Goal: Transaction & Acquisition: Purchase product/service

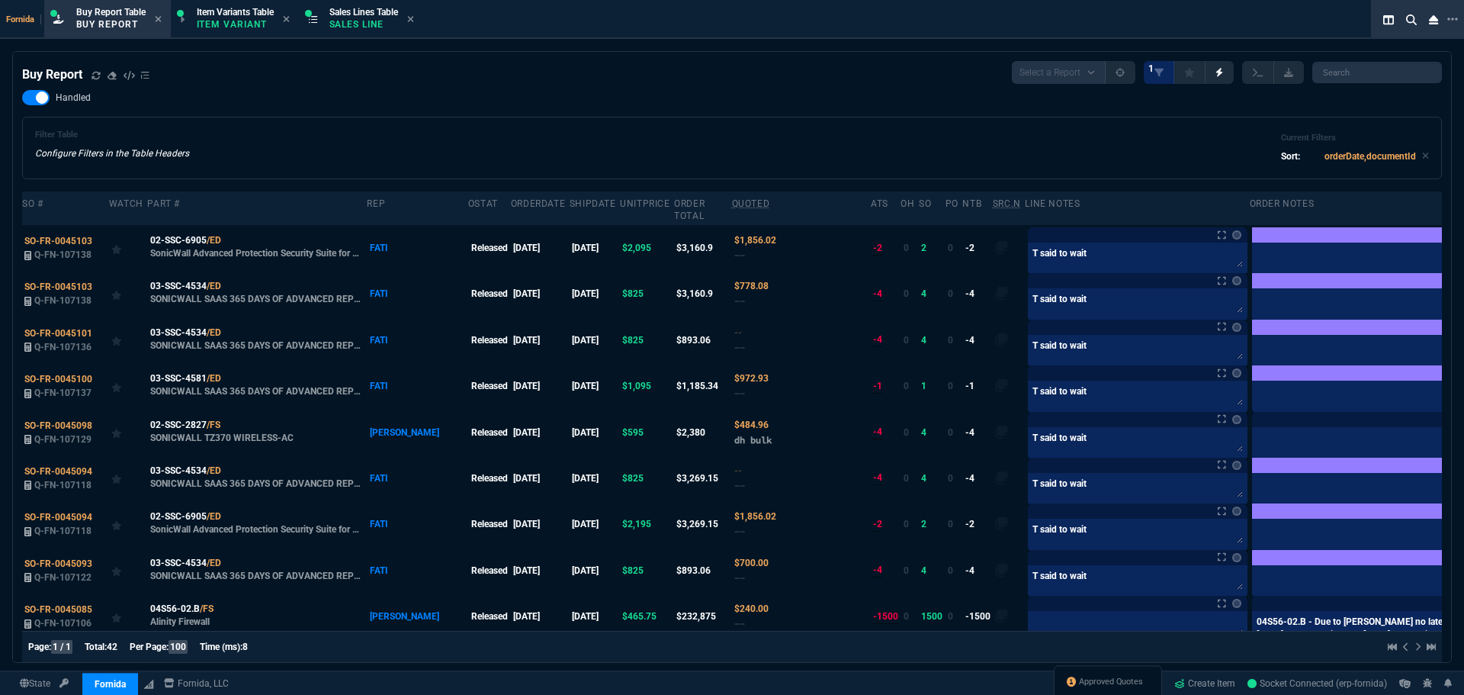
select select "1: BROV"
click at [390, 93] on div "Handled Filter Table Configure Filters in the Table Headers Current Filters Sor…" at bounding box center [732, 134] width 1420 height 89
click at [364, 24] on p "Sales Line" at bounding box center [363, 24] width 69 height 12
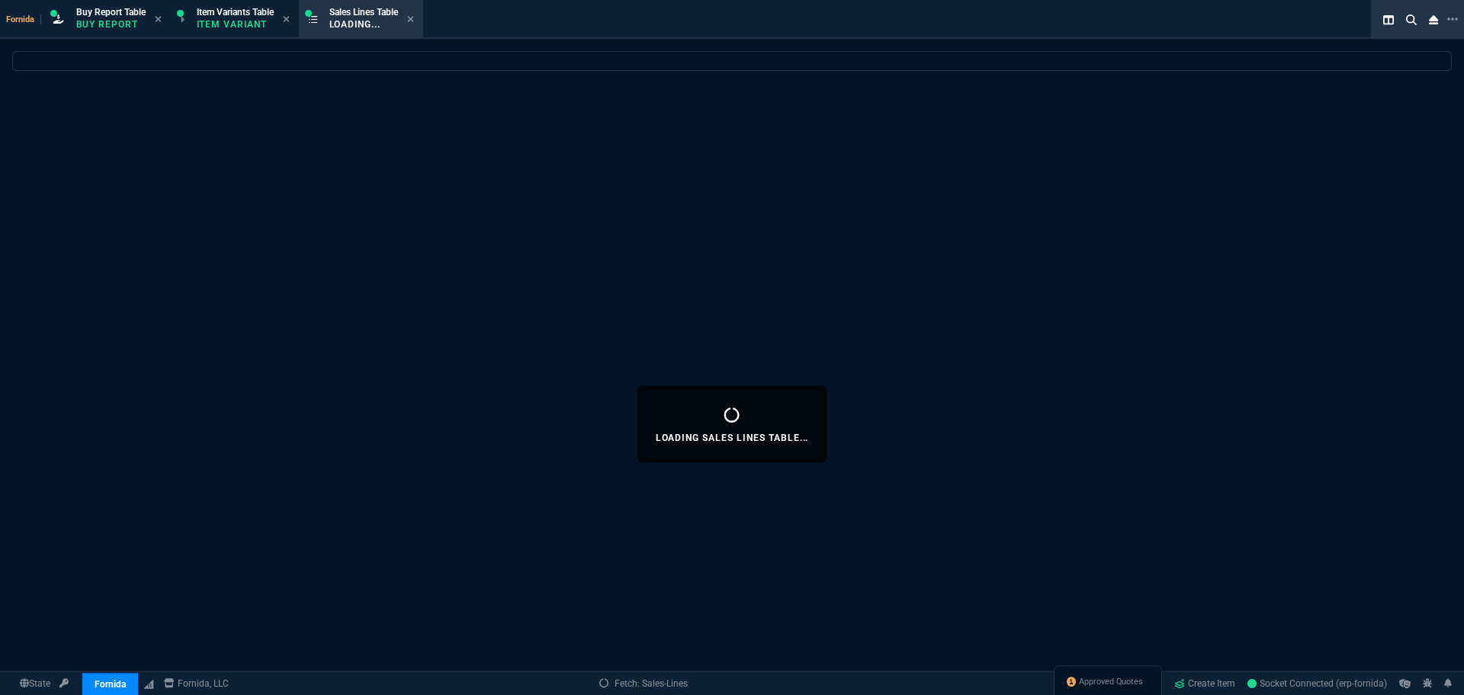
select select
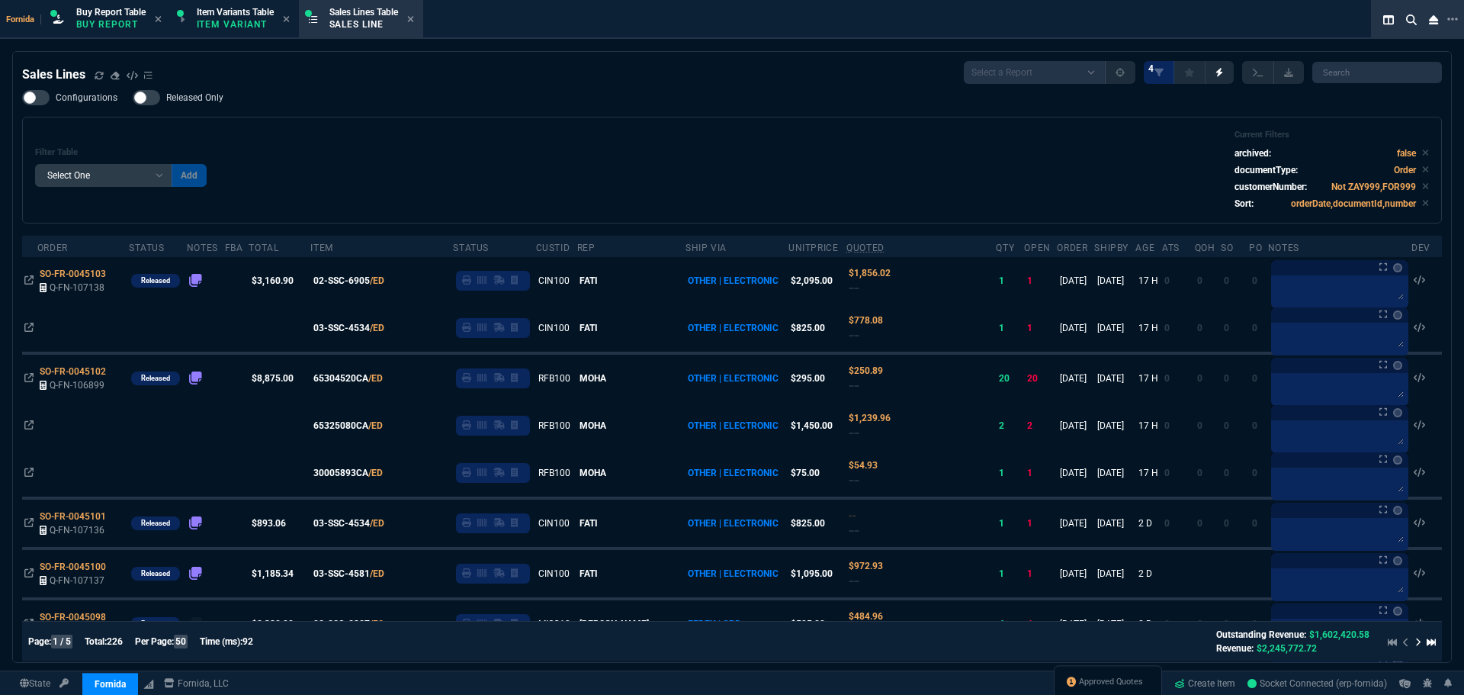
click at [434, 166] on div "Filter Table Select One Add Filter () Age () ATS () Cond (itemVariantCode) Cust…" at bounding box center [732, 170] width 1394 height 81
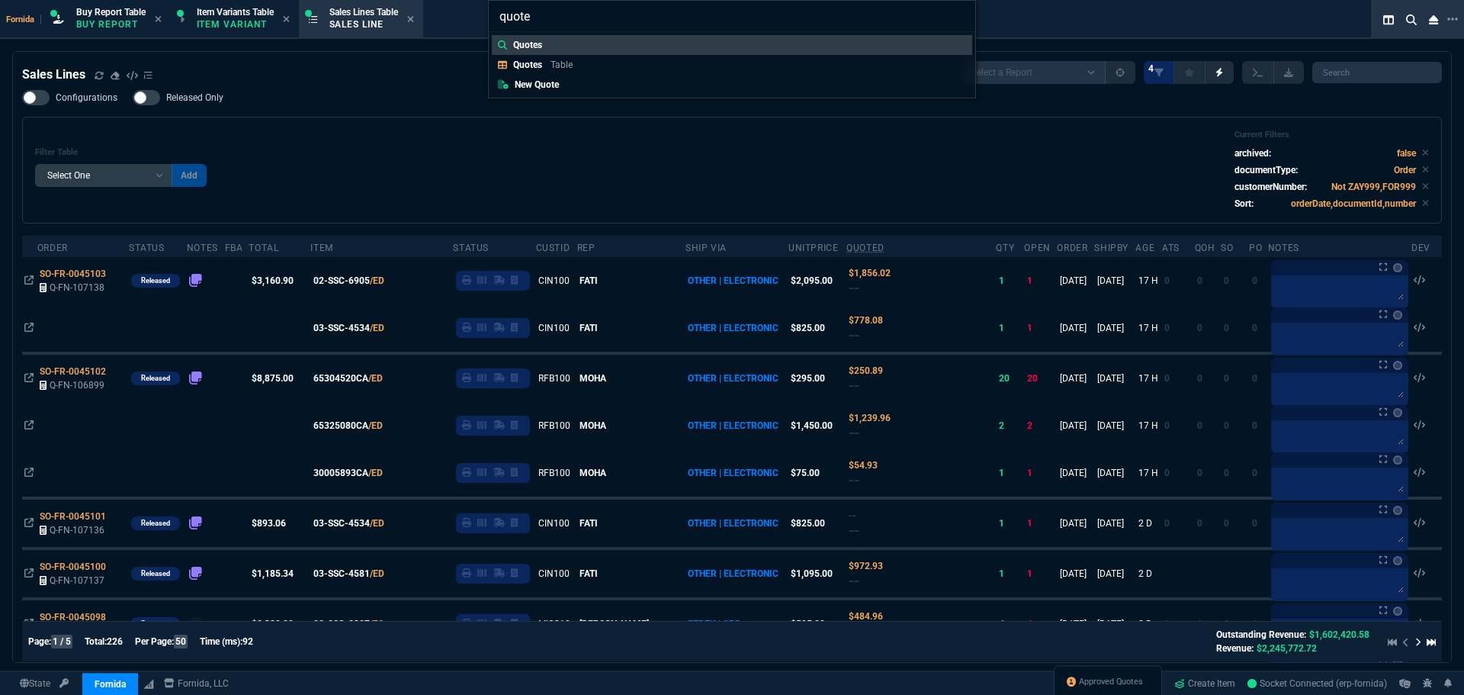
type input "quote"
drag, startPoint x: 585, startPoint y: 80, endPoint x: 36, endPoint y: 49, distance: 550.0
click at [585, 80] on link "New Quote" at bounding box center [732, 85] width 480 height 20
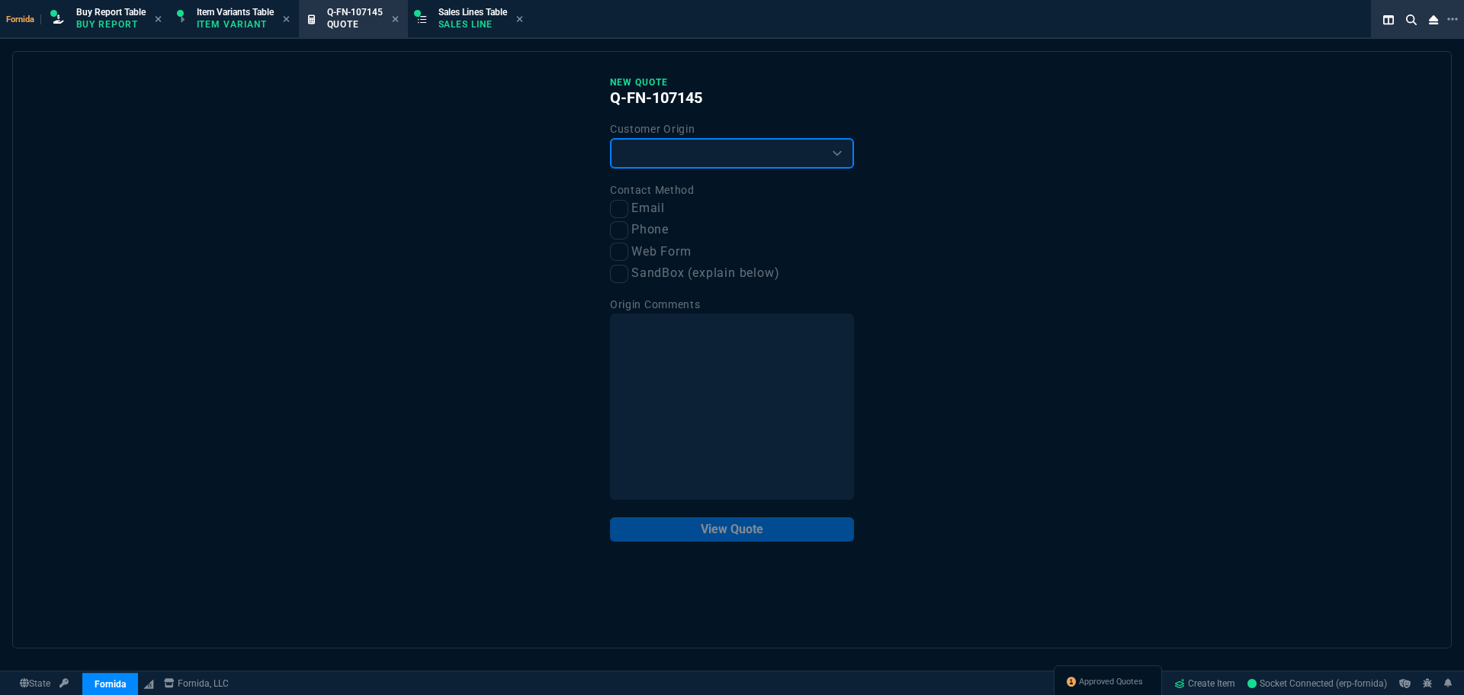
click at [674, 156] on select "Existing Customer Amazon Lead (first order) Website Lead (first order) Called (…" at bounding box center [732, 153] width 244 height 31
select select "existing"
click at [610, 139] on select "Existing Customer Amazon Lead (first order) Website Lead (first order) Called (…" at bounding box center [732, 153] width 244 height 31
click at [623, 201] on input "Email" at bounding box center [619, 209] width 18 height 18
checkbox input "true"
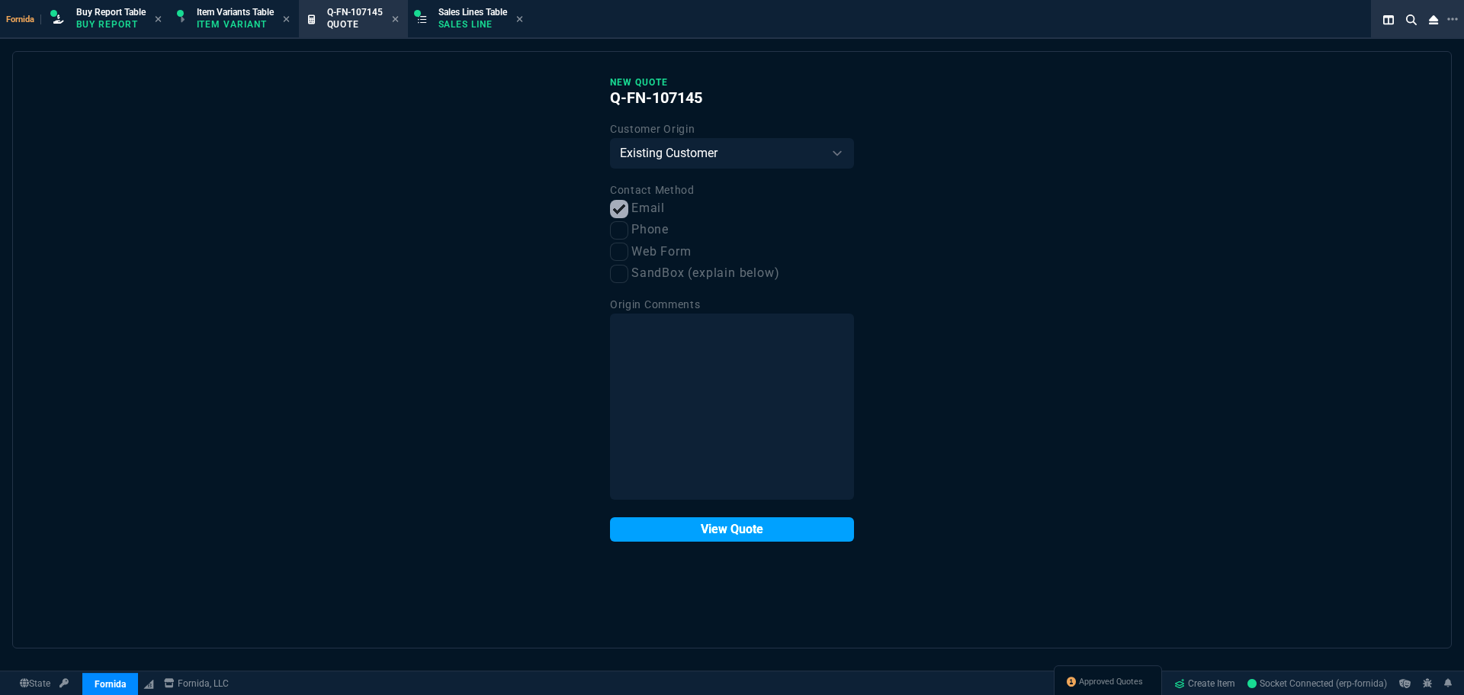
click at [712, 538] on button "View Quote" at bounding box center [732, 529] width 244 height 24
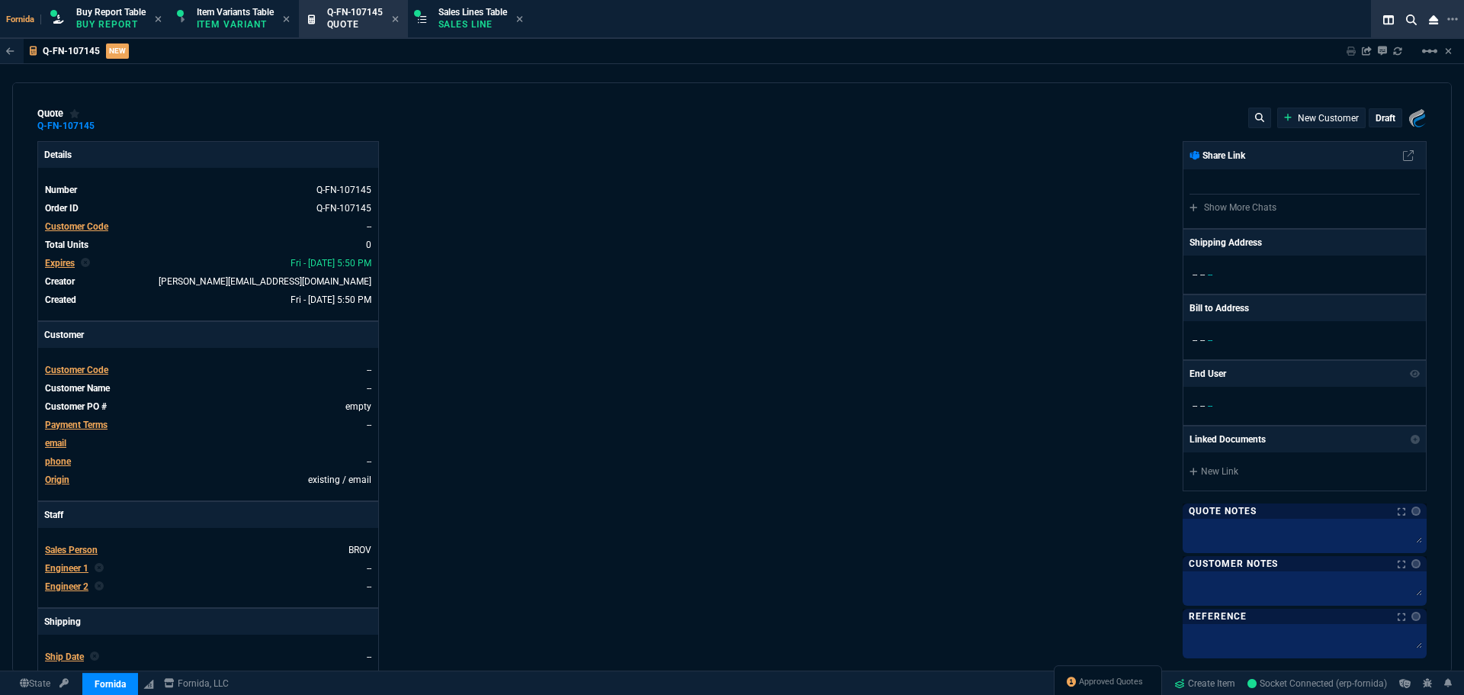
click at [567, 381] on div "Details Number Q-FN-107145 Order ID Q-FN-107145 Customer Code -- Total Units 0 …" at bounding box center [384, 534] width 695 height 787
click at [84, 368] on span "Customer Code" at bounding box center [76, 370] width 63 height 11
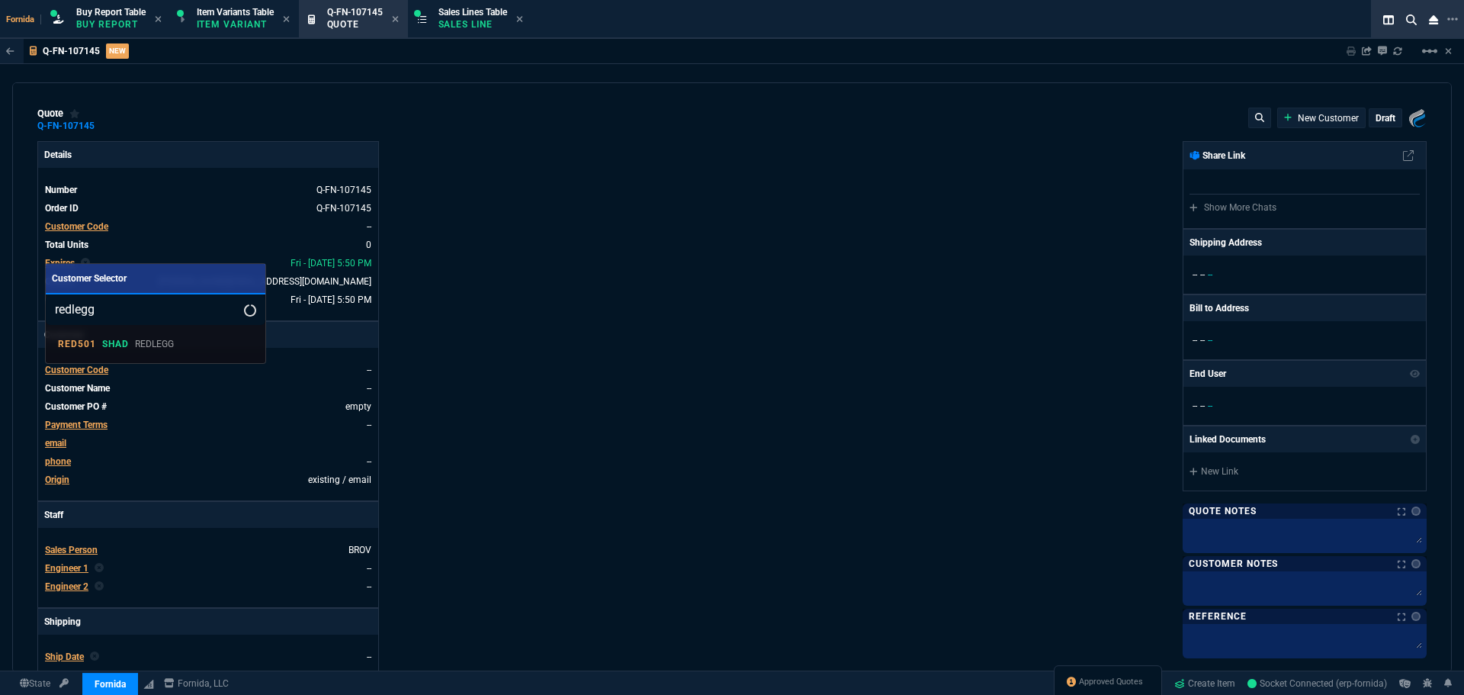
type input "redlegg"
click at [141, 329] on div "RED501 SHAD REDLEGG" at bounding box center [156, 344] width 220 height 38
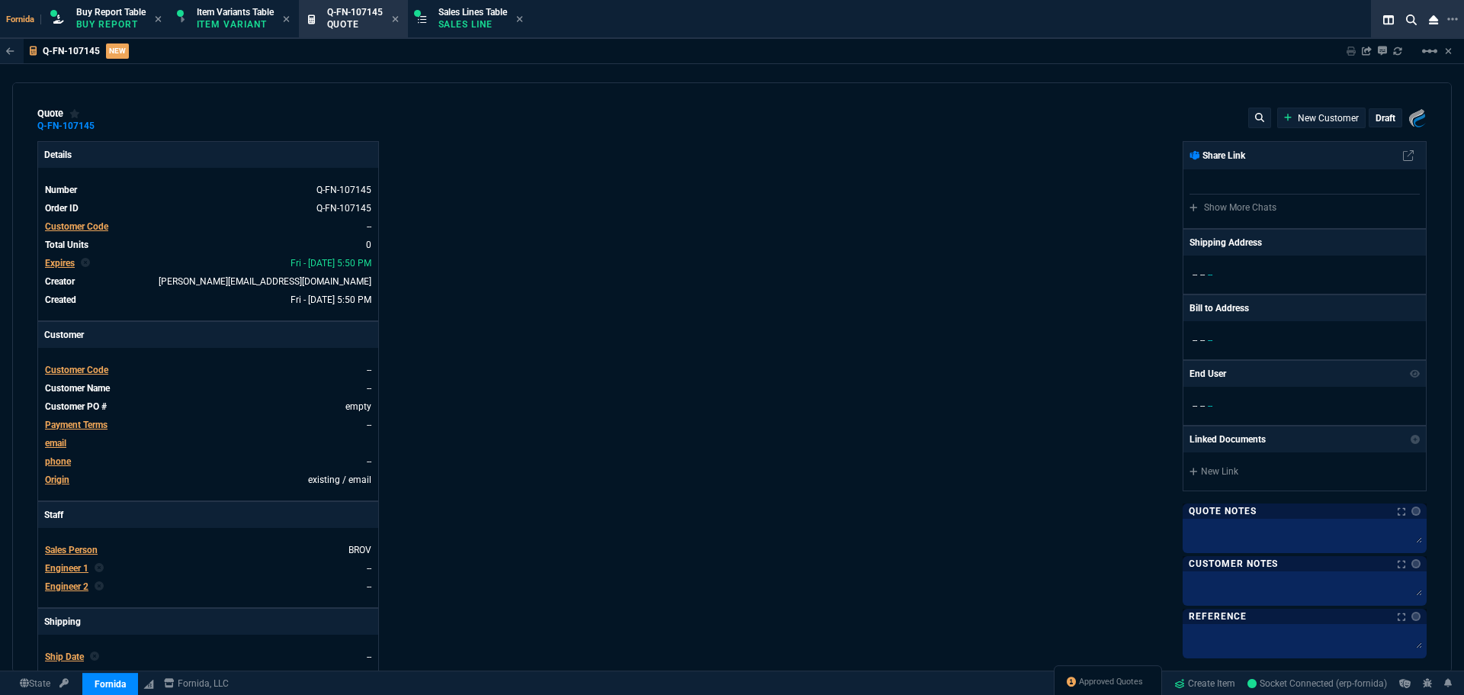
click at [95, 373] on span "Customer Code" at bounding box center [76, 370] width 63 height 11
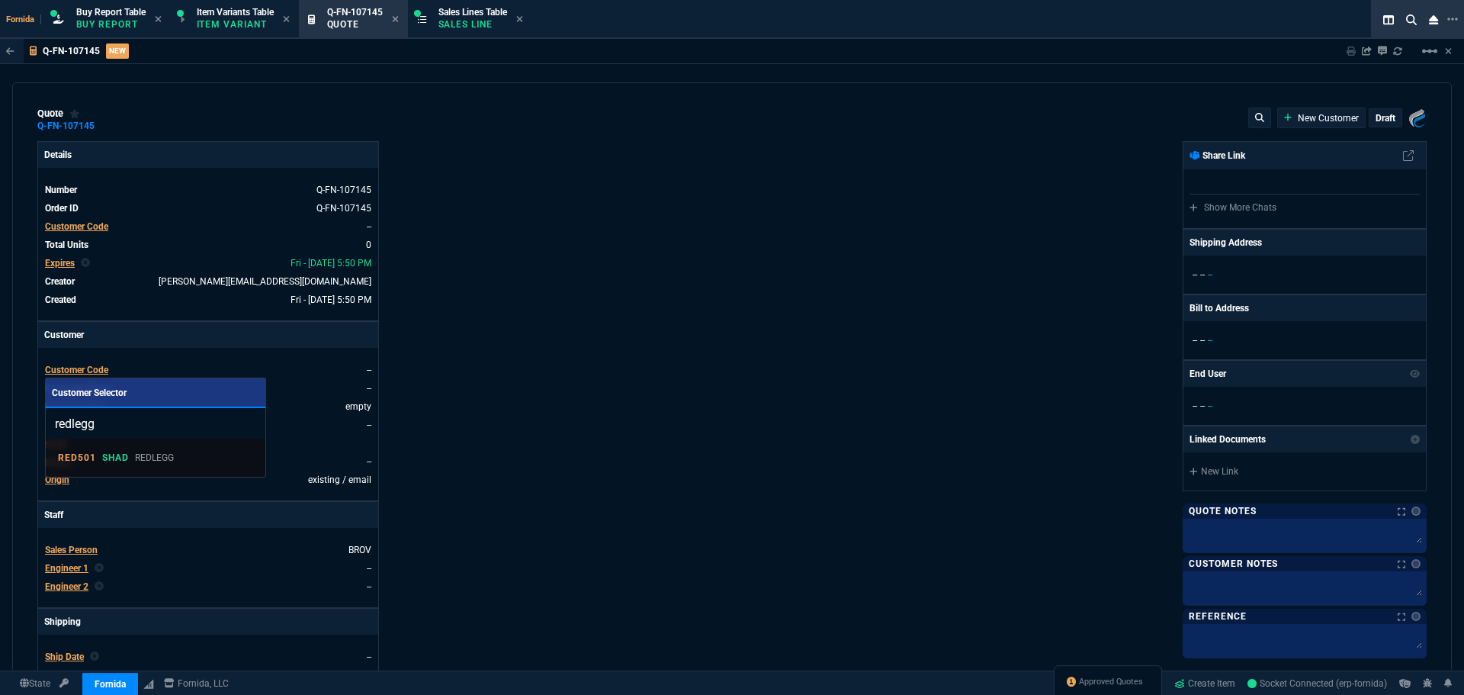
click at [158, 440] on div "RED501 SHAD REDLEGG" at bounding box center [156, 458] width 220 height 38
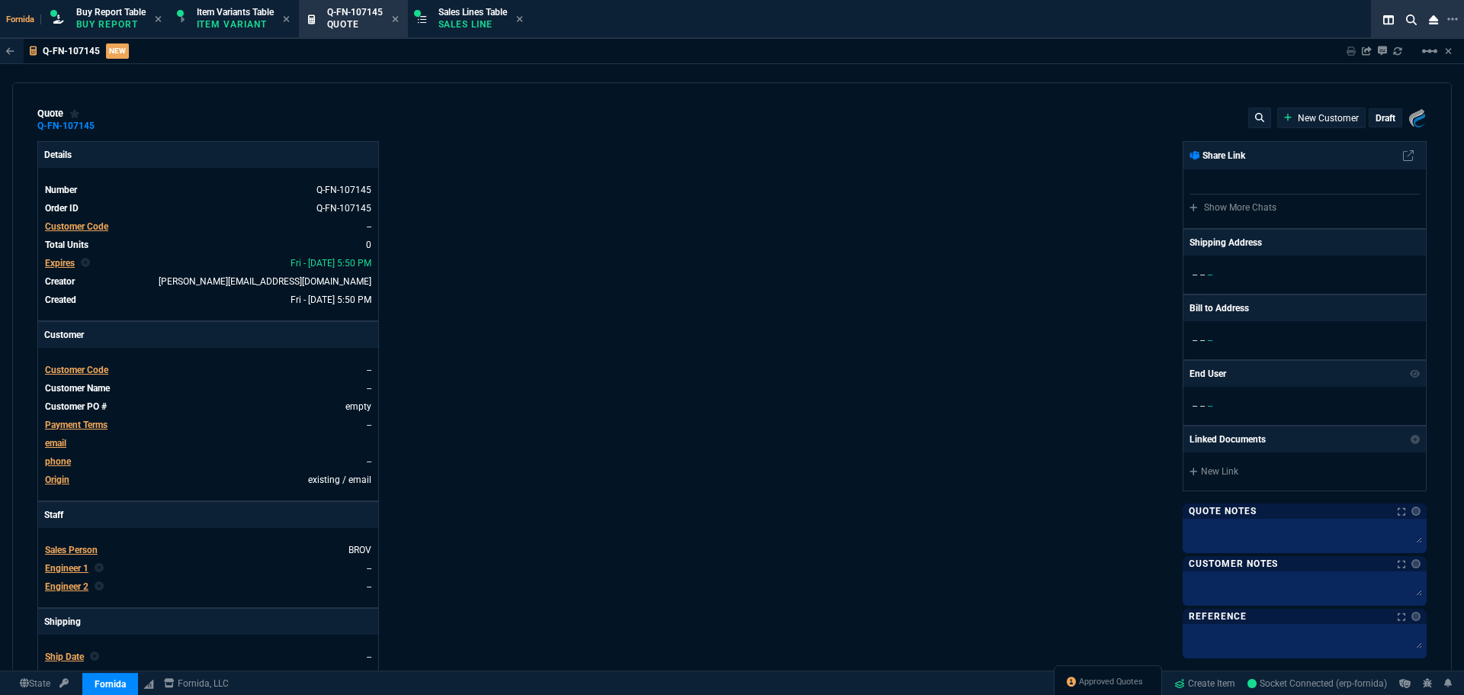
click at [80, 366] on span "Customer Code" at bounding box center [76, 370] width 63 height 11
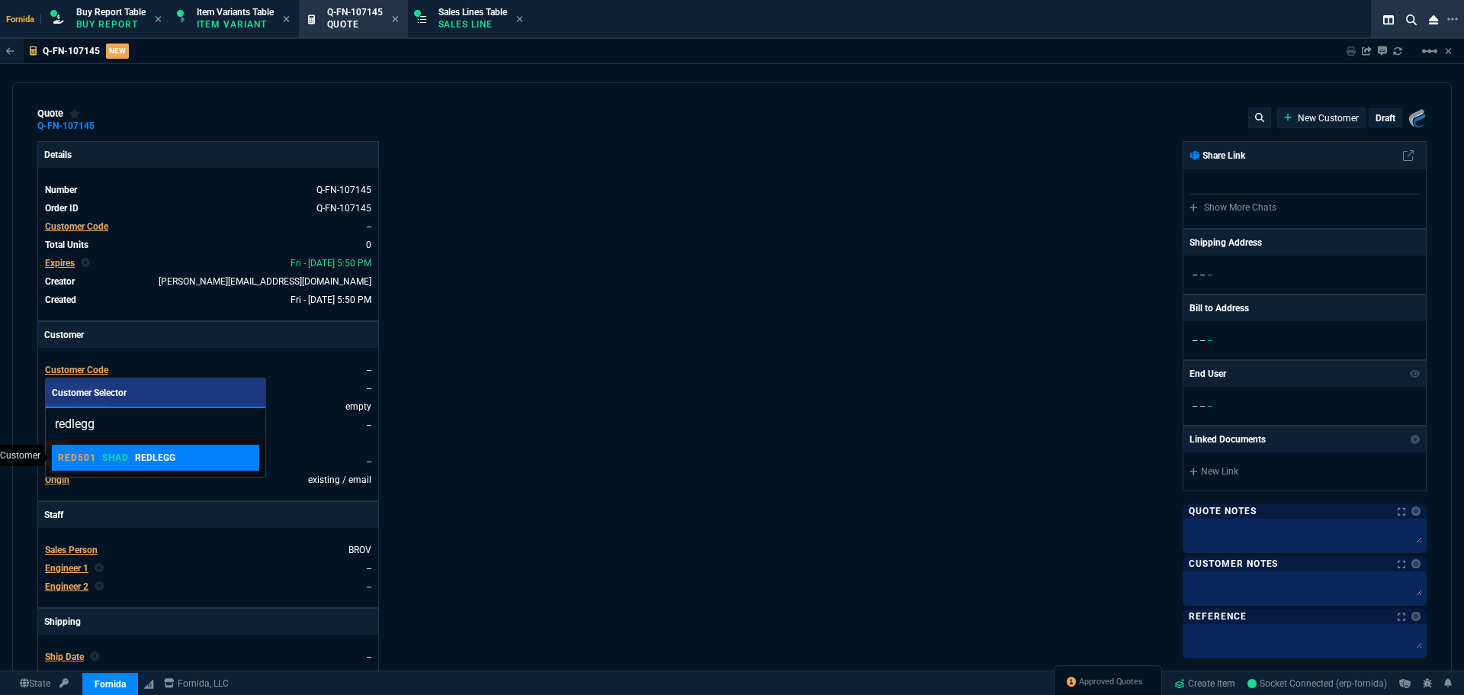
click at [143, 464] on p "REDLEGG" at bounding box center [155, 458] width 40 height 14
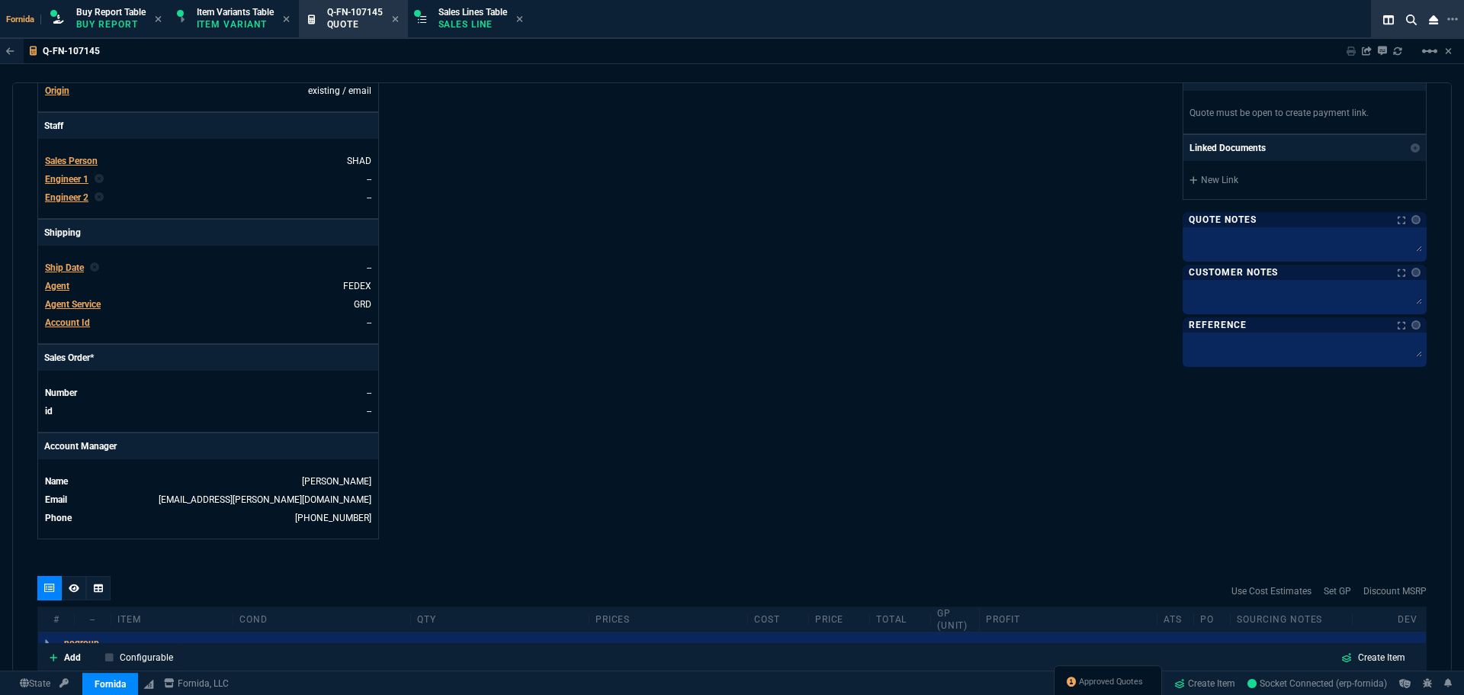
scroll to position [381, 0]
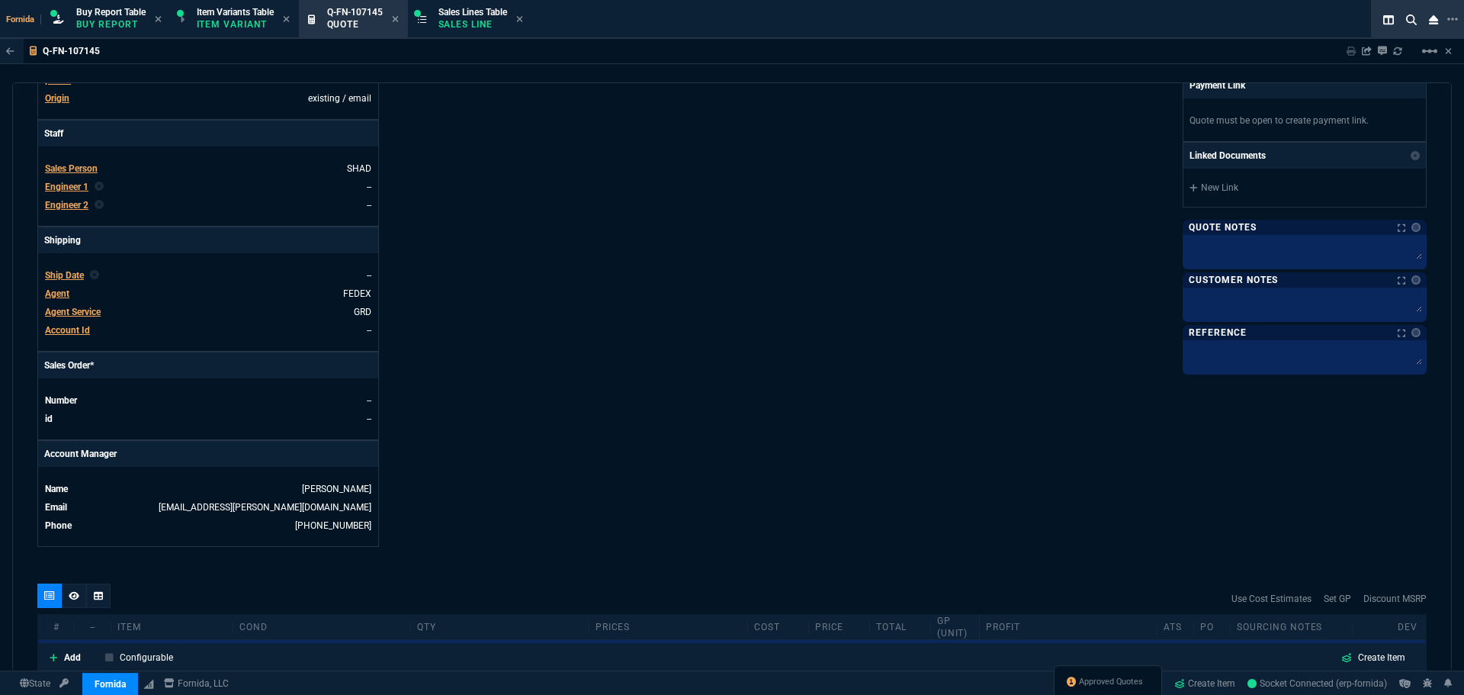
click at [66, 188] on span "Engineer 1" at bounding box center [66, 187] width 43 height 11
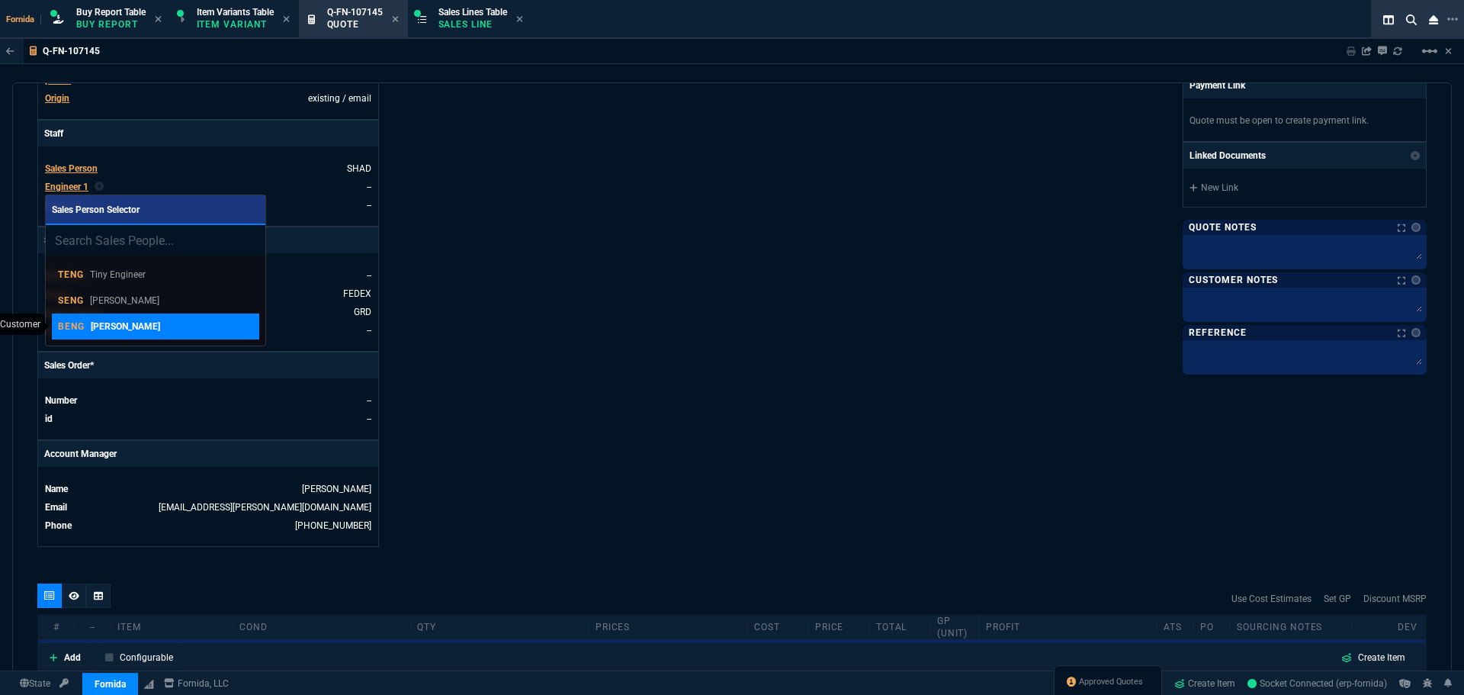
click at [133, 324] on p "[PERSON_NAME]" at bounding box center [125, 327] width 69 height 14
click at [605, 332] on div "Details Number Q-FN-107145 Order ID Q-FN-107145 Customer Code RED501 Total Unit…" at bounding box center [384, 153] width 695 height 787
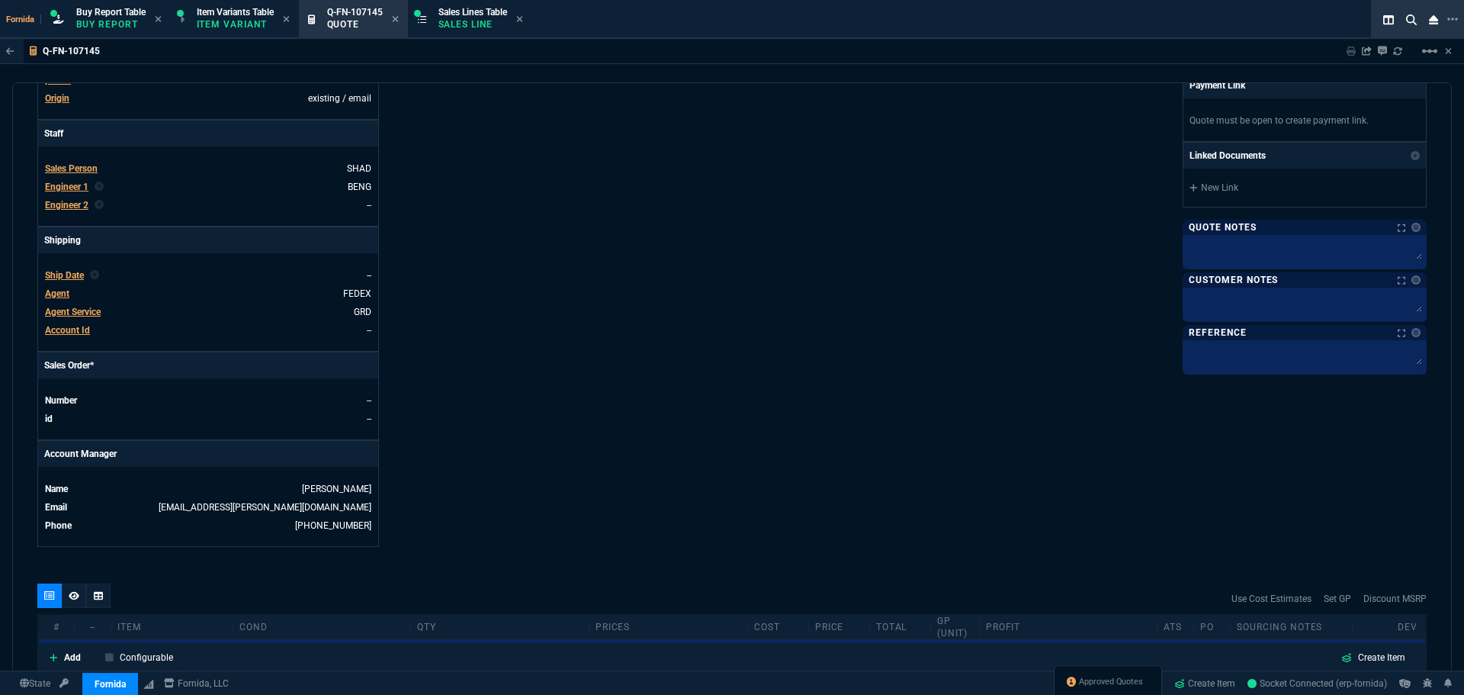
scroll to position [615, 0]
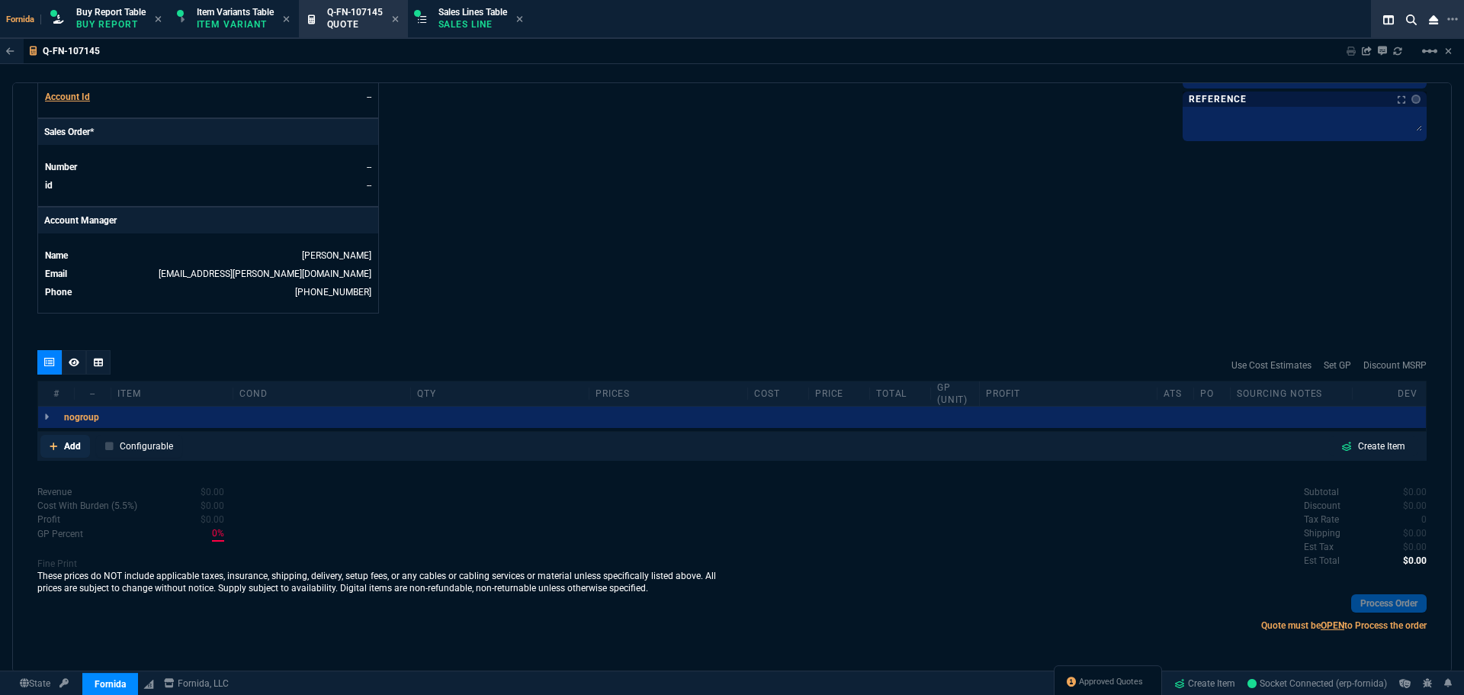
click at [70, 449] on p "Add" at bounding box center [72, 446] width 17 height 14
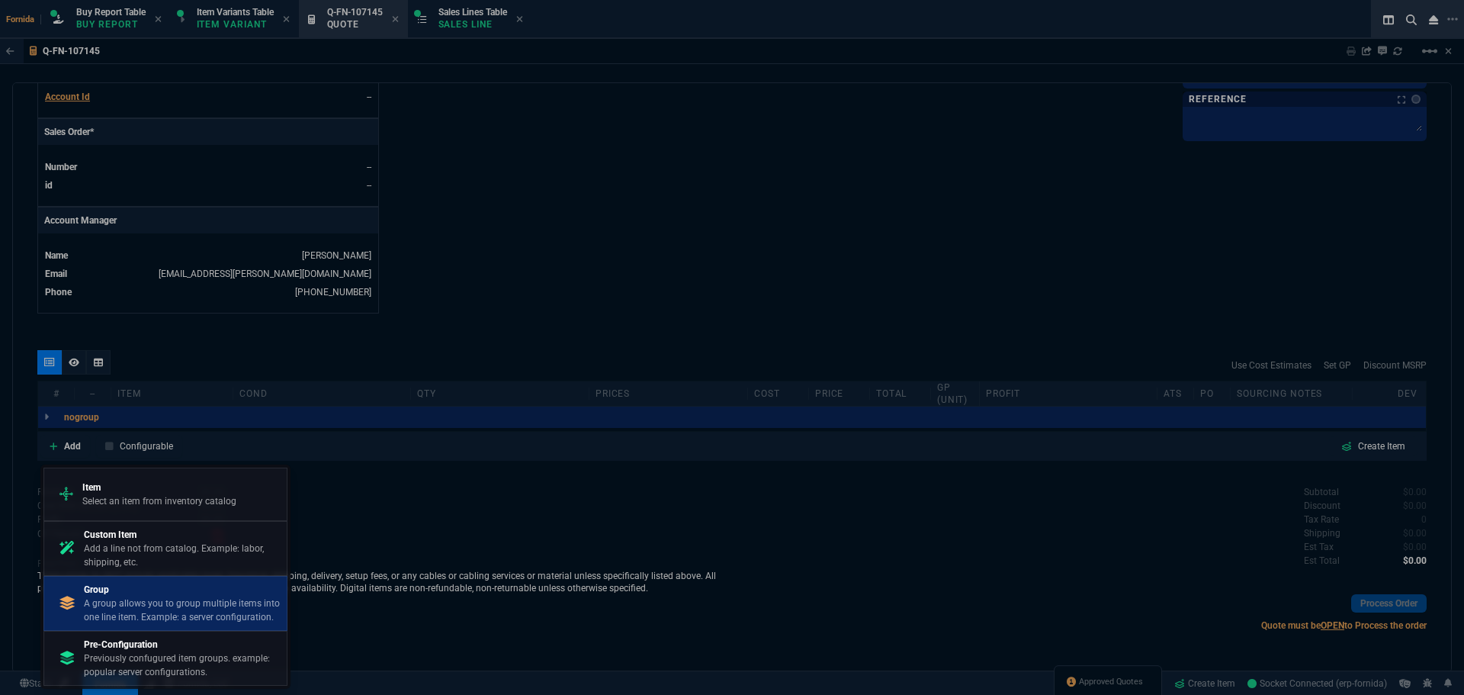
click at [165, 593] on p "Group" at bounding box center [182, 590] width 197 height 14
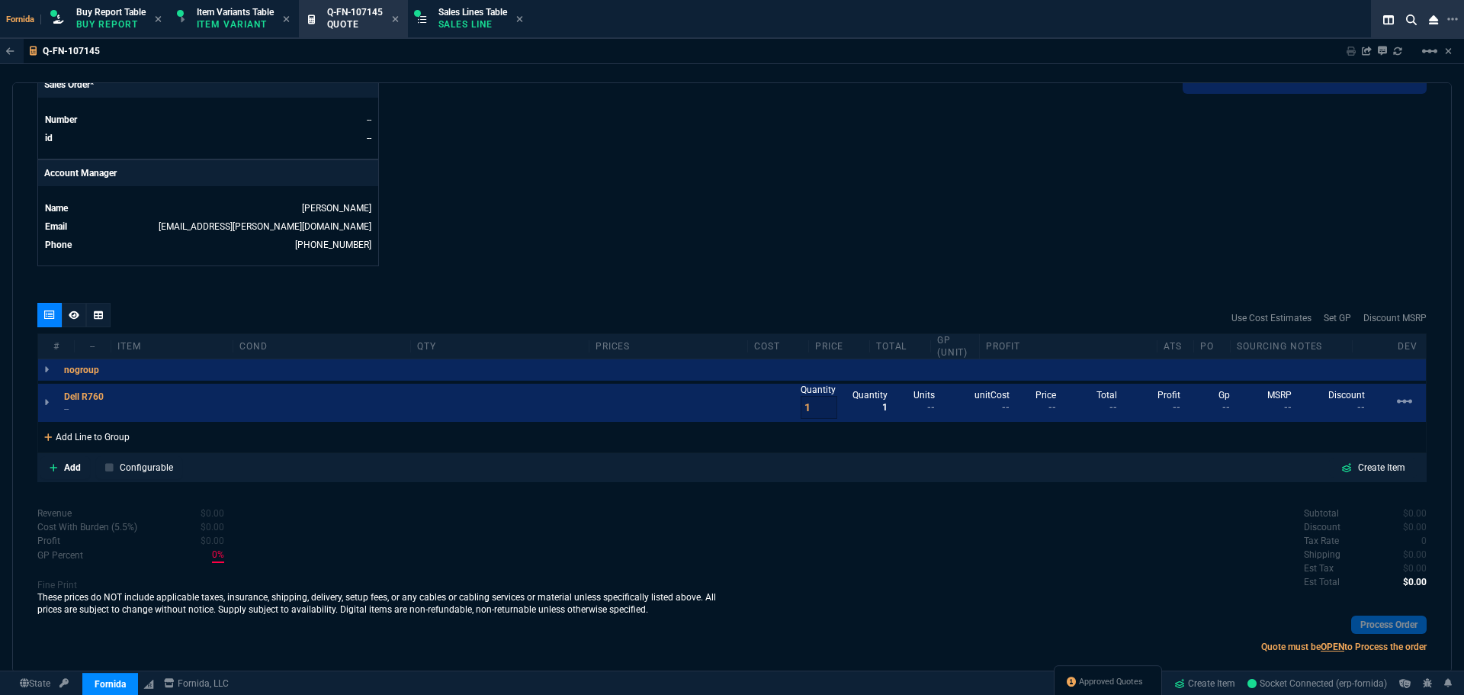
scroll to position [683, 0]
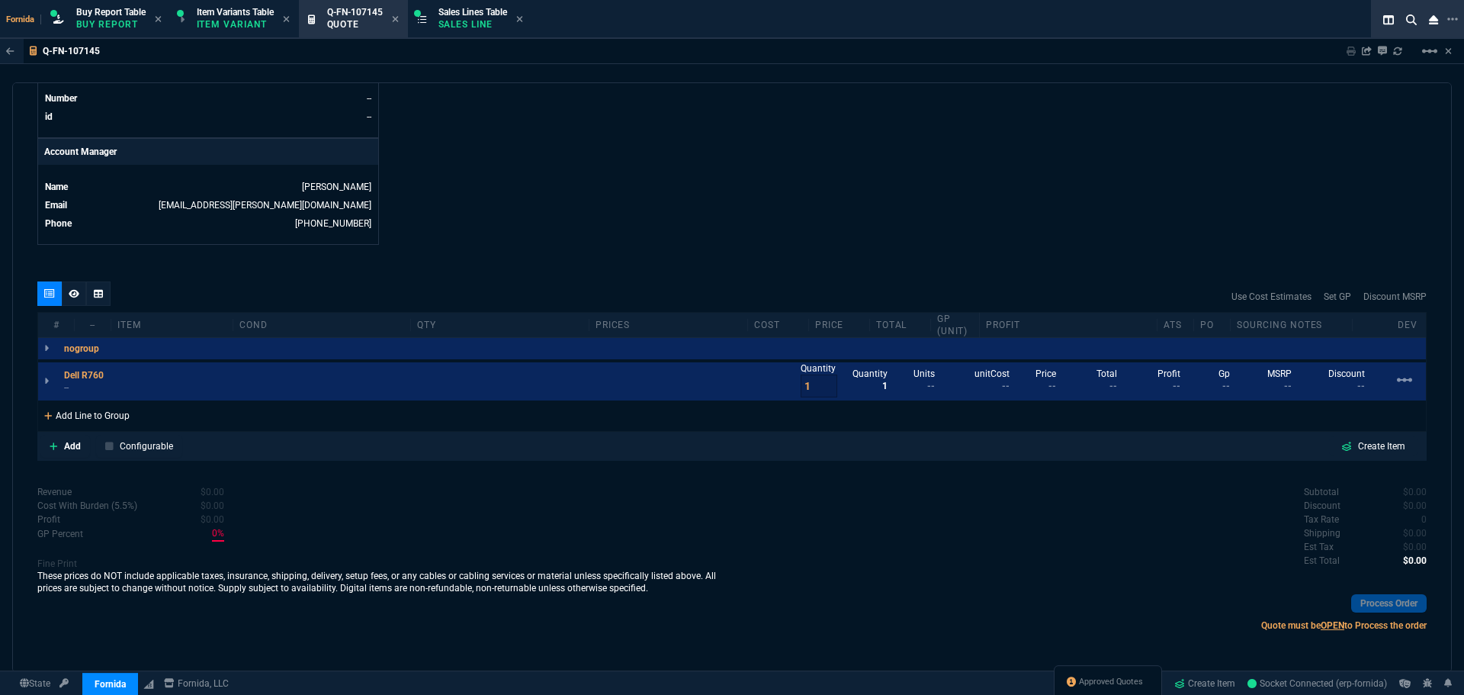
click at [108, 420] on div "Add Line to Group" at bounding box center [87, 413] width 98 height 27
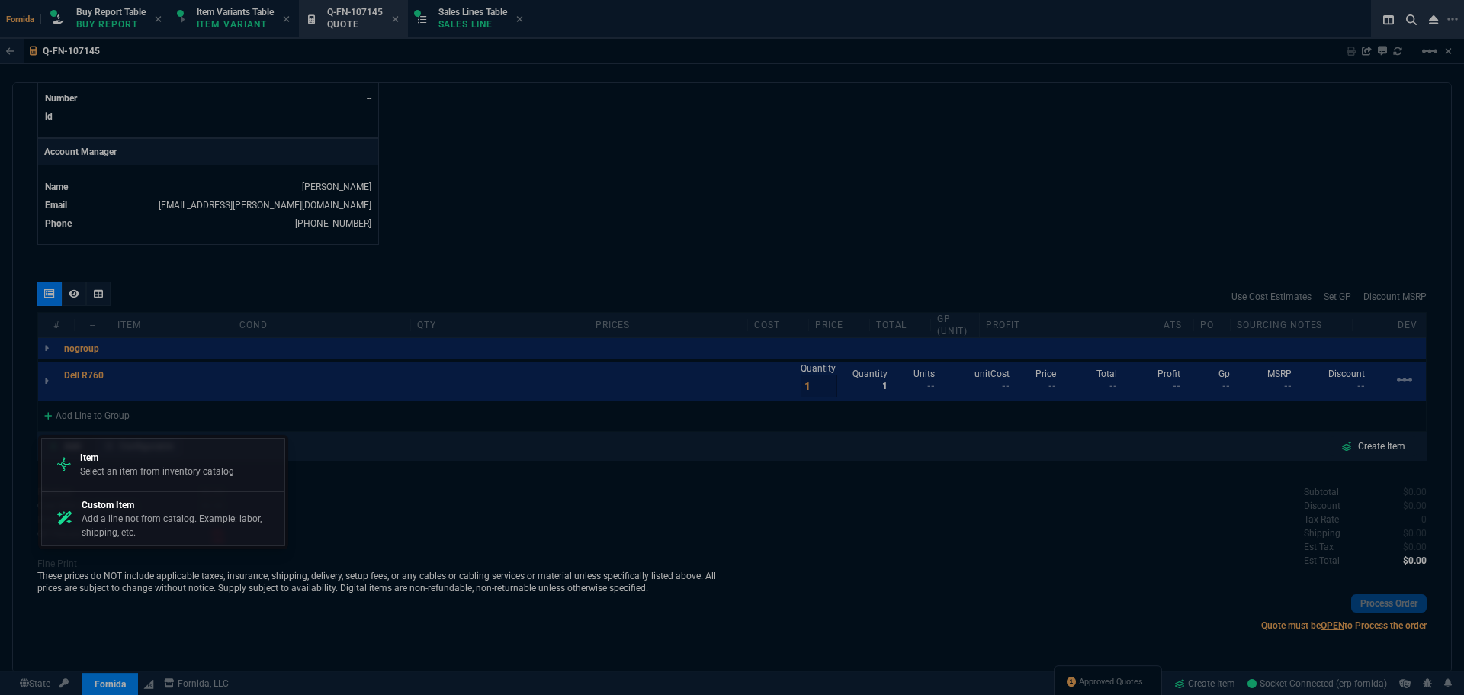
drag, startPoint x: 108, startPoint y: 420, endPoint x: 148, endPoint y: 456, distance: 53.5
click at [148, 456] on p "Item" at bounding box center [157, 458] width 154 height 14
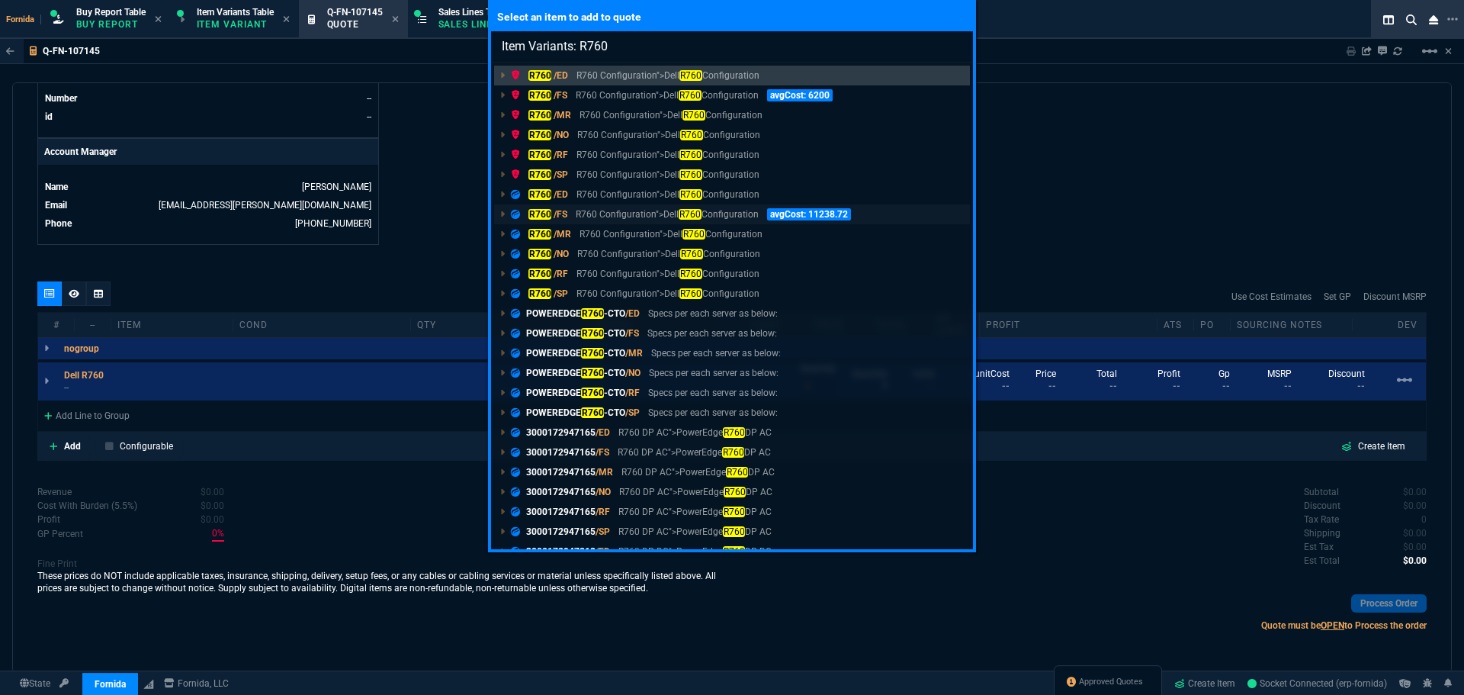
type input "Item Variants: R760"
click at [596, 213] on p "R760 Configuration">Dell R760 Configuration" at bounding box center [667, 214] width 182 height 14
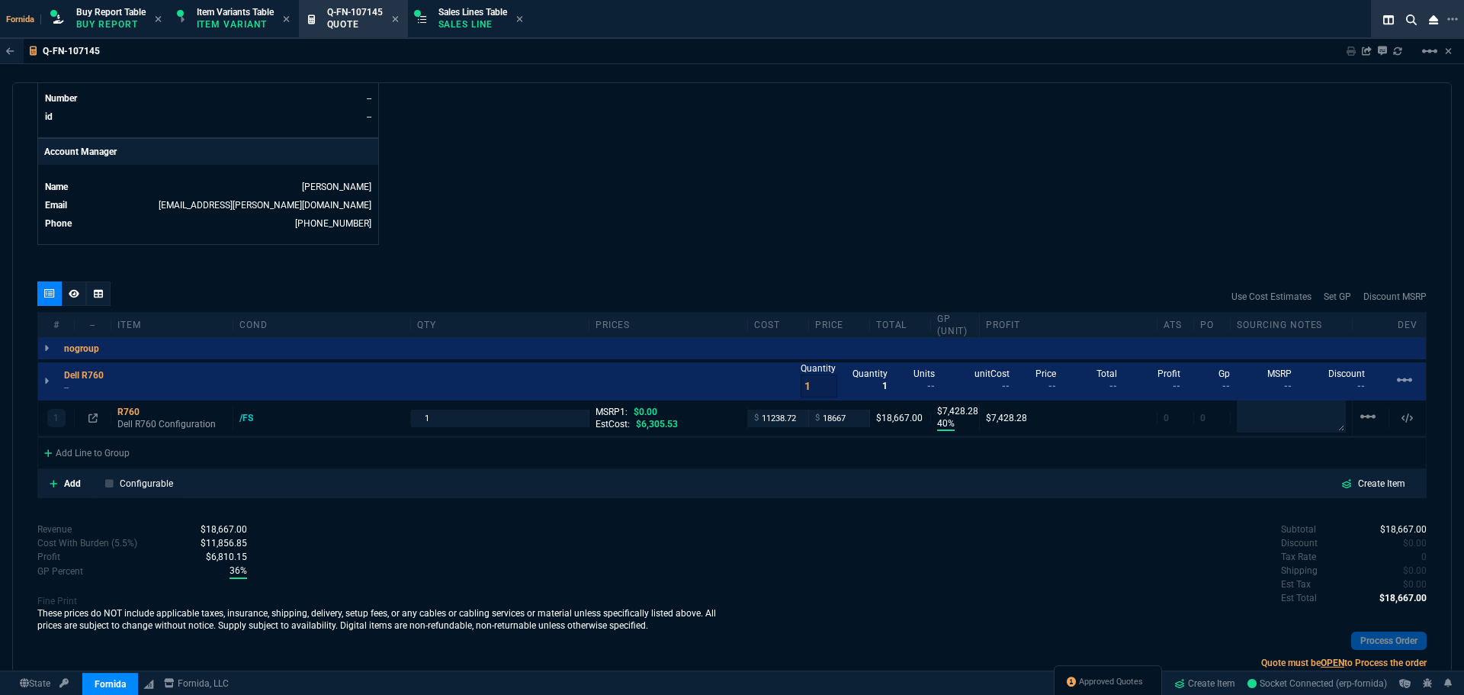
type input "40"
type input "7428"
drag, startPoint x: 139, startPoint y: 426, endPoint x: 179, endPoint y: 436, distance: 41.8
click at [139, 426] on p "Dell R760 Configuration" at bounding box center [171, 425] width 109 height 24
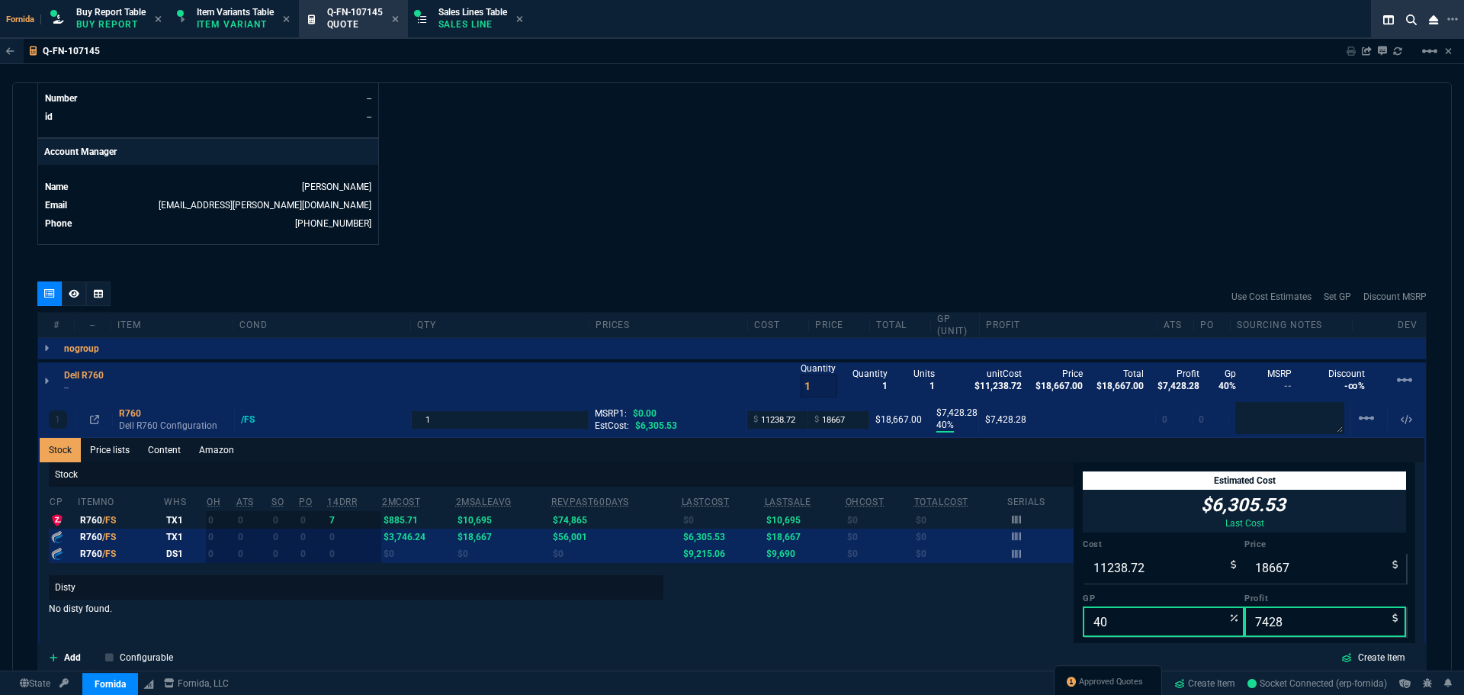
click at [179, 448] on link "Content" at bounding box center [164, 450] width 51 height 24
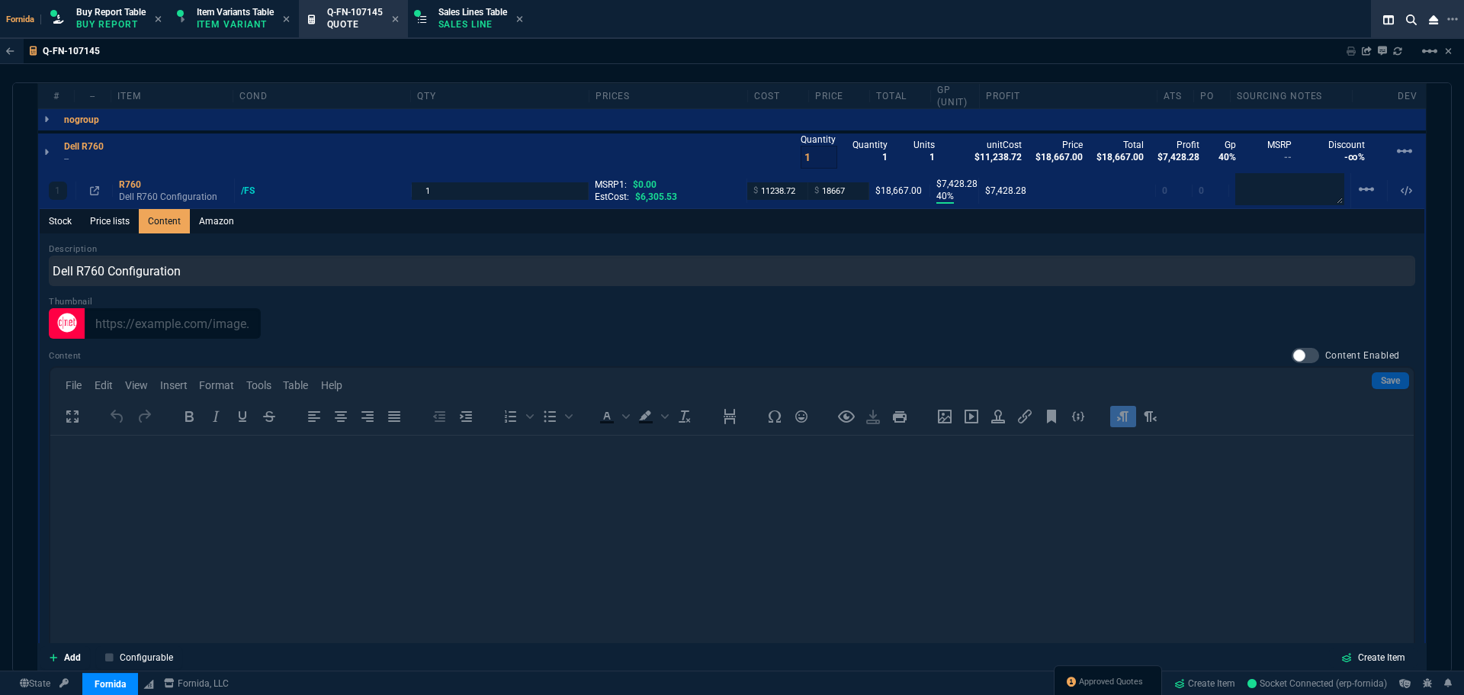
scroll to position [0, 0]
drag, startPoint x: 1287, startPoint y: 355, endPoint x: 1370, endPoint y: 381, distance: 86.4
click at [1292, 354] on div at bounding box center [1305, 355] width 27 height 15
checkbox input "true"
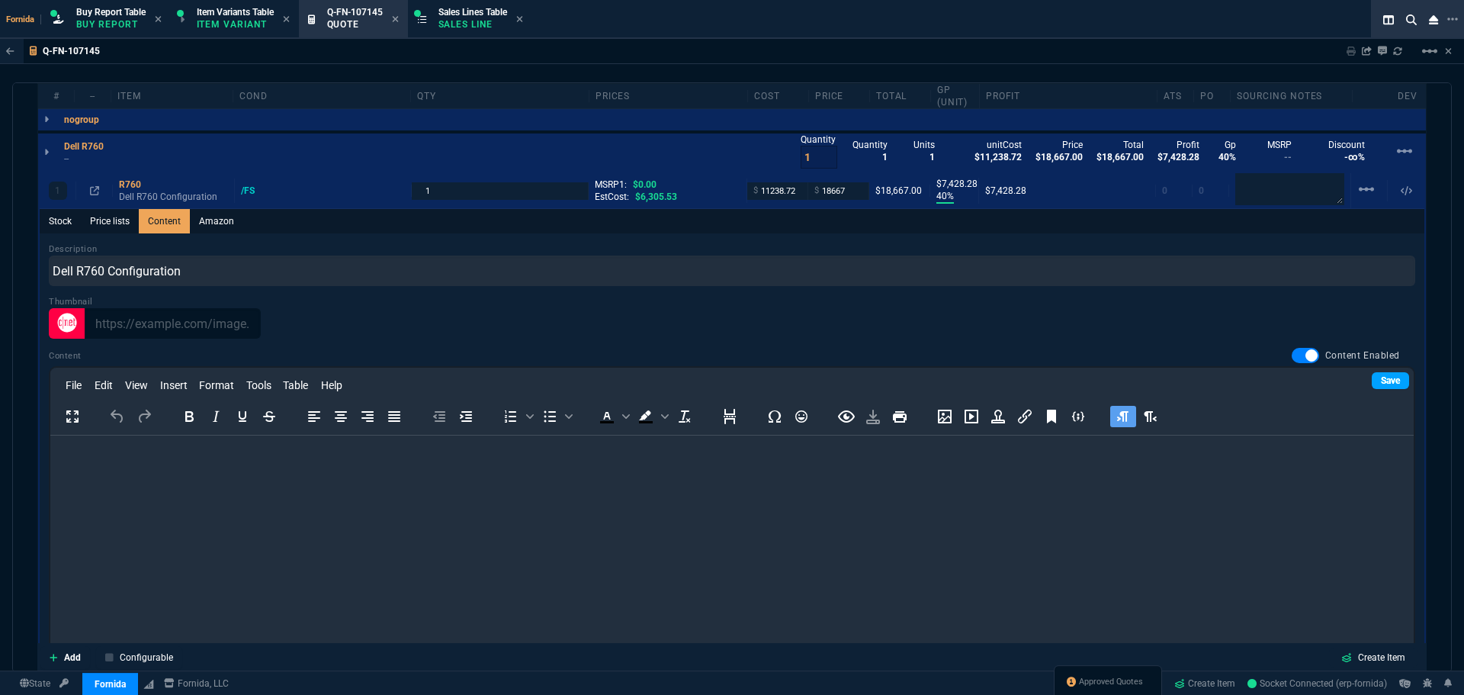
click at [1372, 381] on link "Save" at bounding box center [1390, 380] width 37 height 17
click at [493, 470] on html at bounding box center [732, 455] width 1364 height 41
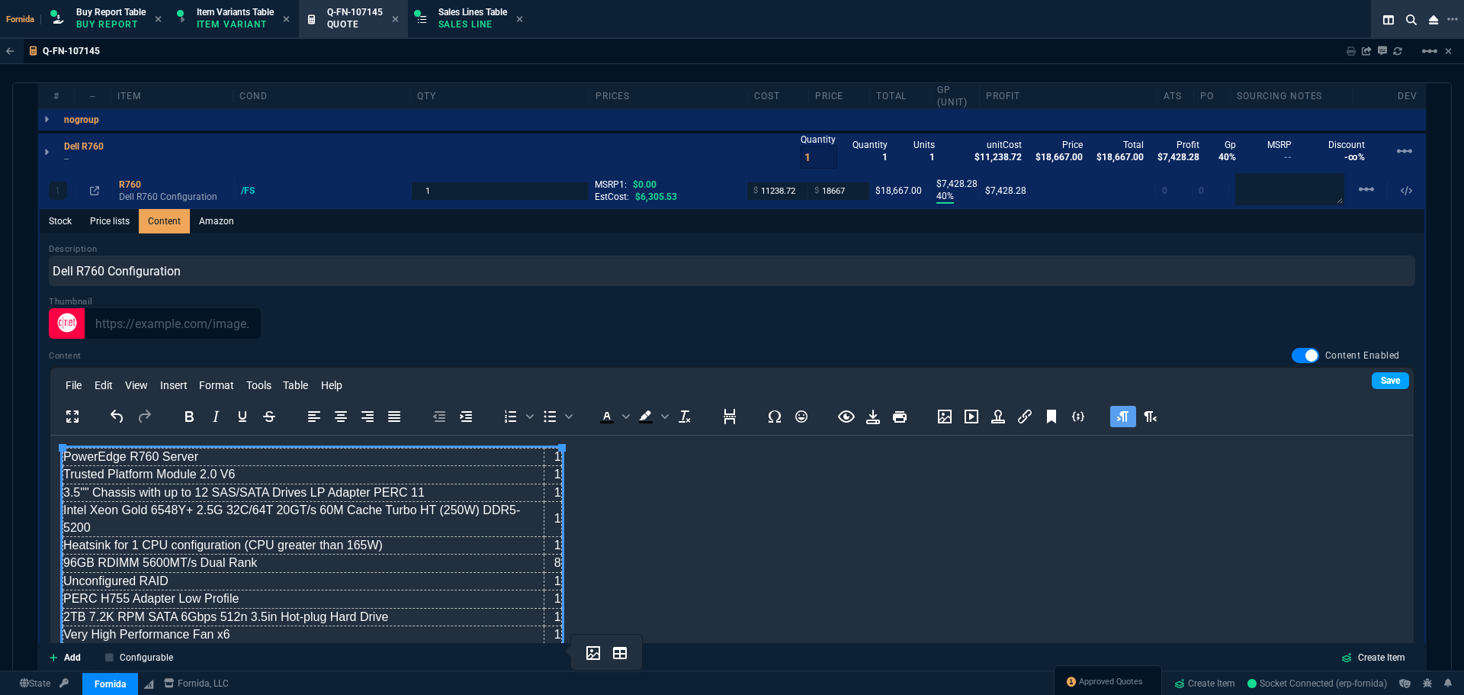
scroll to position [190, 0]
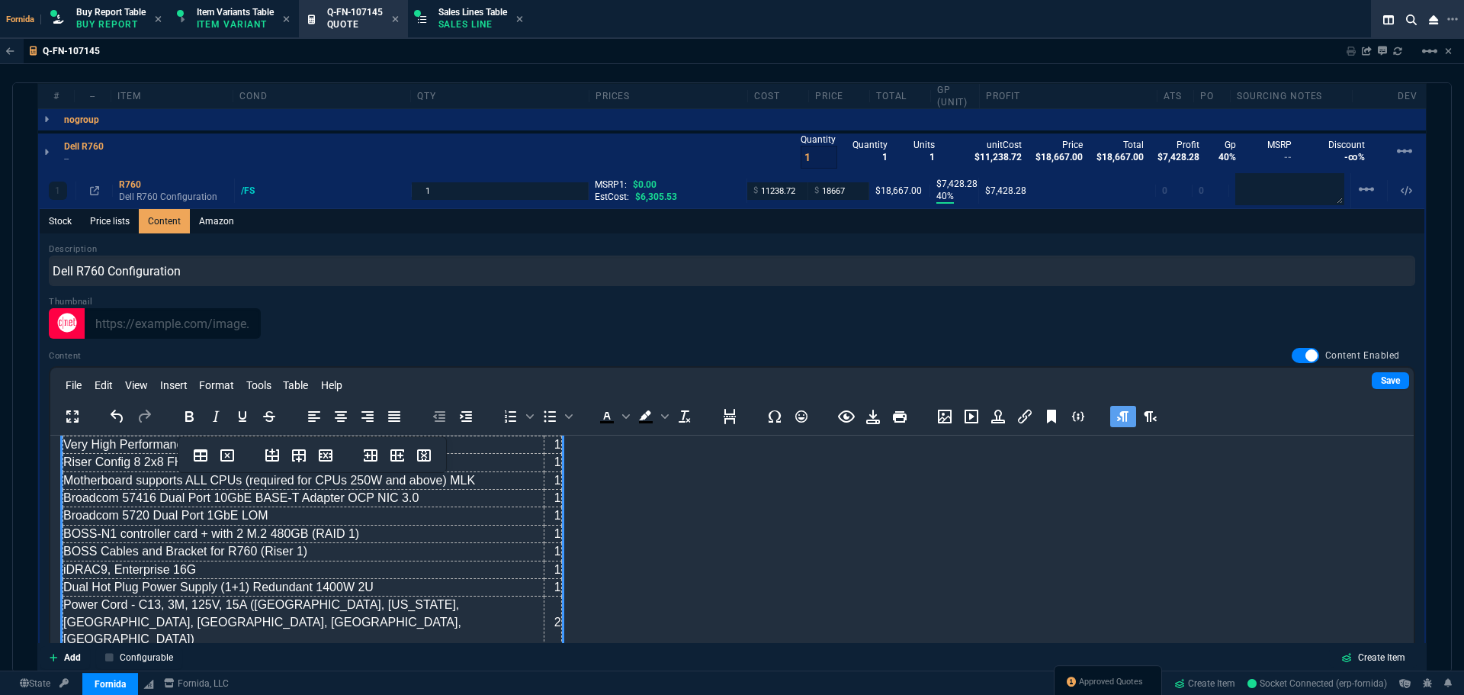
click at [1386, 381] on link "Save" at bounding box center [1390, 380] width 37 height 17
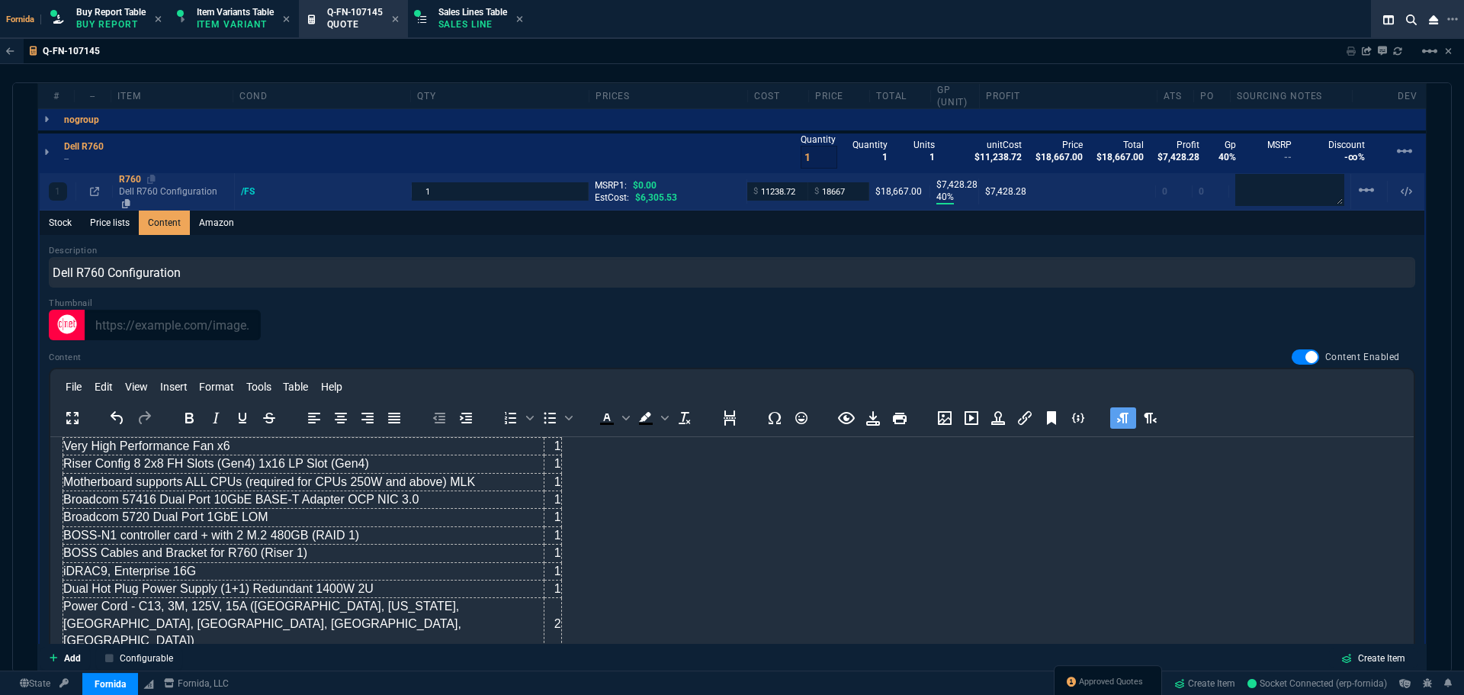
drag, startPoint x: 135, startPoint y: 201, endPoint x: 143, endPoint y: 204, distance: 8.2
click at [135, 201] on p "Dell R760 Configuration" at bounding box center [173, 197] width 109 height 24
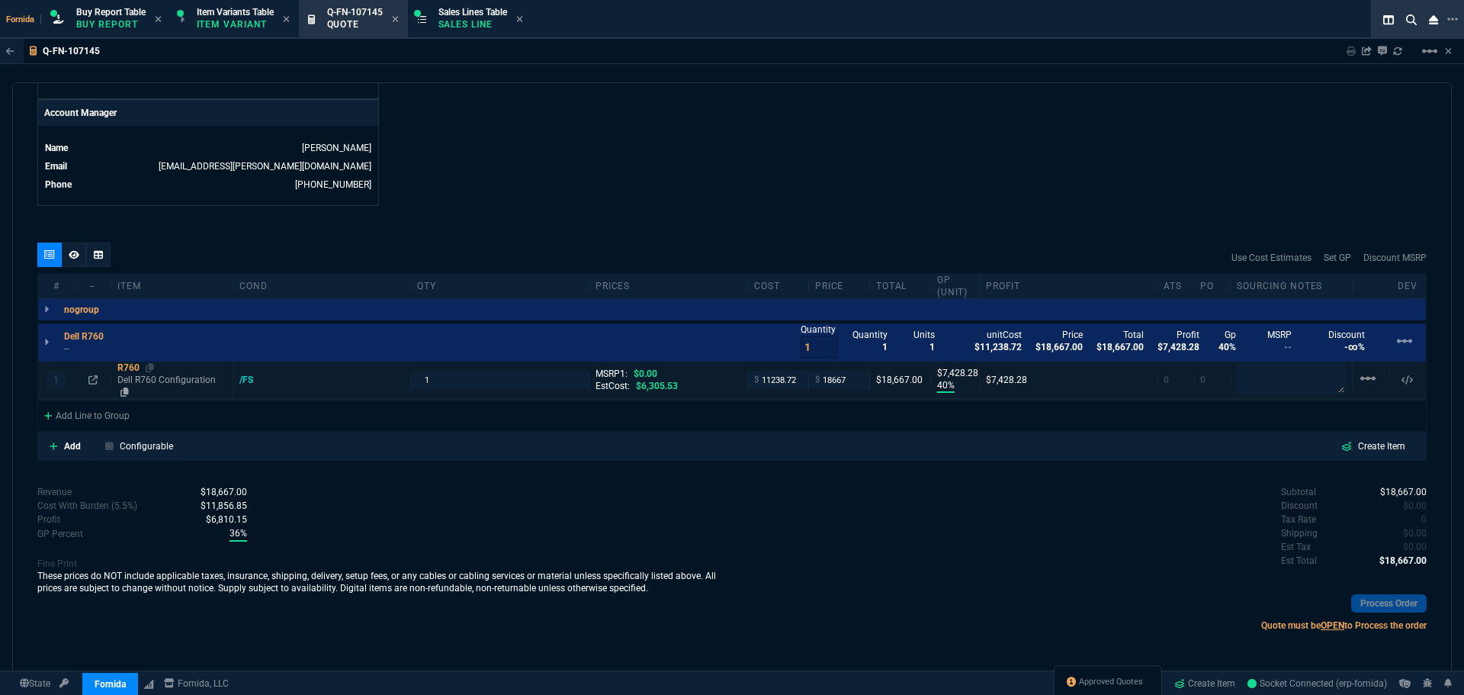
type input "40"
type input "7428"
drag, startPoint x: 1311, startPoint y: 385, endPoint x: 1078, endPoint y: 156, distance: 326.3
click at [1311, 385] on textarea at bounding box center [1291, 379] width 109 height 32
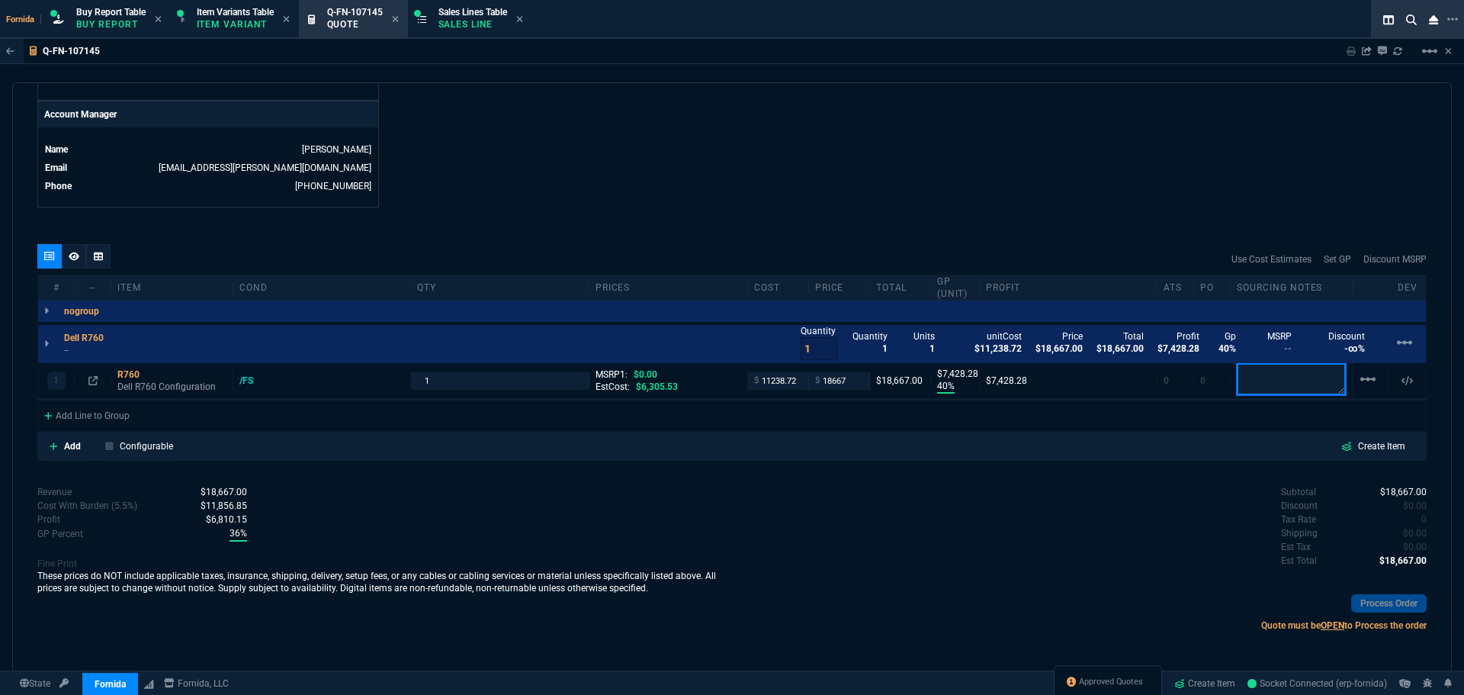
scroll to position [719, 0]
paste textarea "Arrow Quote#: SWS16207935-V0"
click at [1261, 389] on textarea "Arrow Quote#: SWS16207935-V0" at bounding box center [1291, 381] width 109 height 32
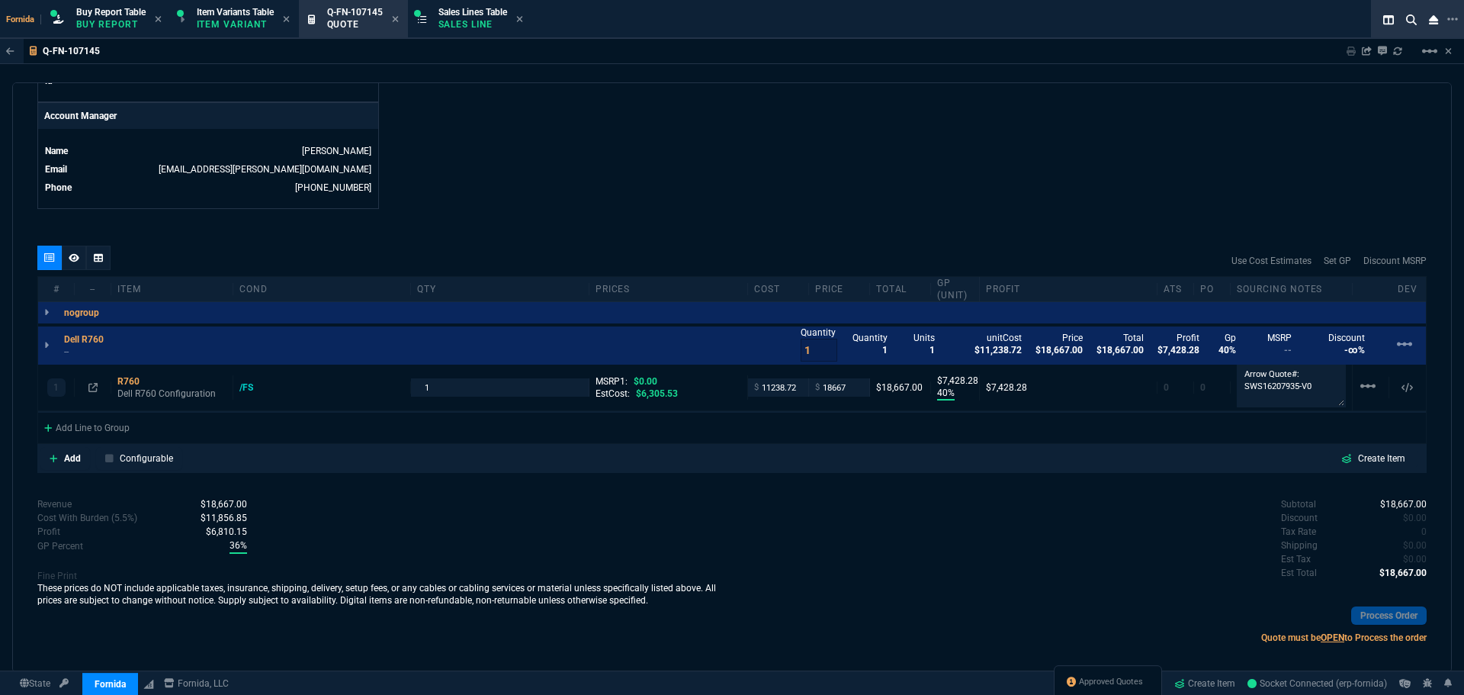
scroll to position [0, 0]
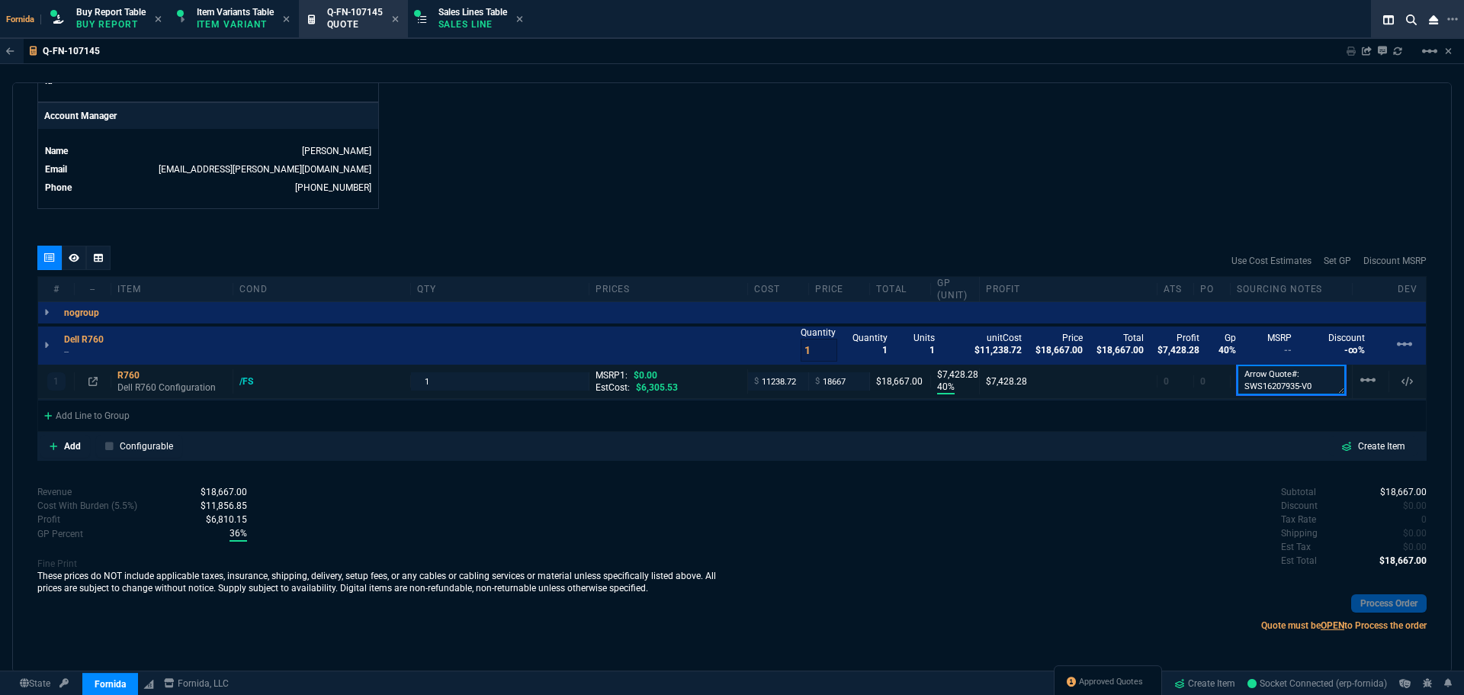
click at [1315, 394] on textarea "Arrow Quote#: SWS16207935-V0" at bounding box center [1291, 380] width 109 height 31
type textarea "Arrow Quote#: SWS16207935-V0"
click at [1159, 220] on div "quote Q-FN-107145 REDLEGG draft Fornida, LLC [STREET_ADDRESS] Details Number Q-…" at bounding box center [732, 377] width 1440 height 590
click at [158, 392] on p "Dell R760 Configuration" at bounding box center [171, 389] width 109 height 24
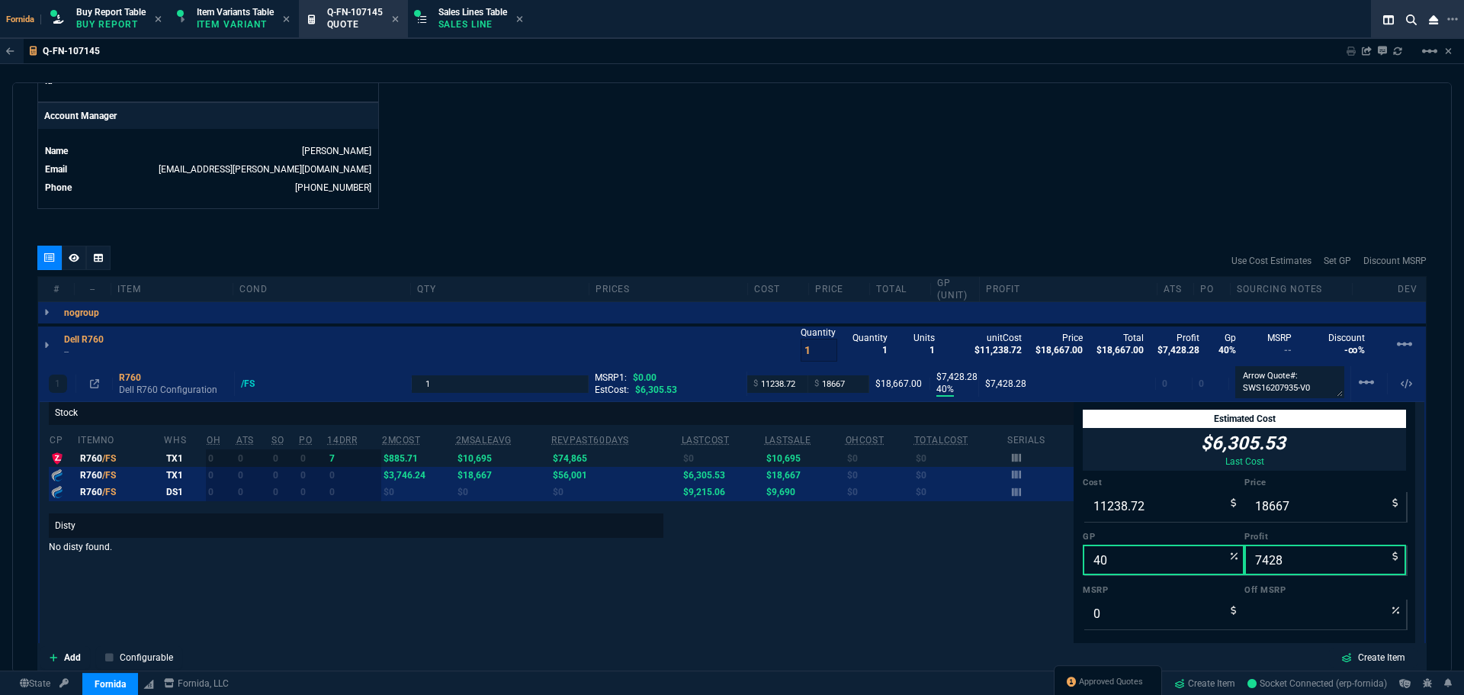
scroll to position [872, 0]
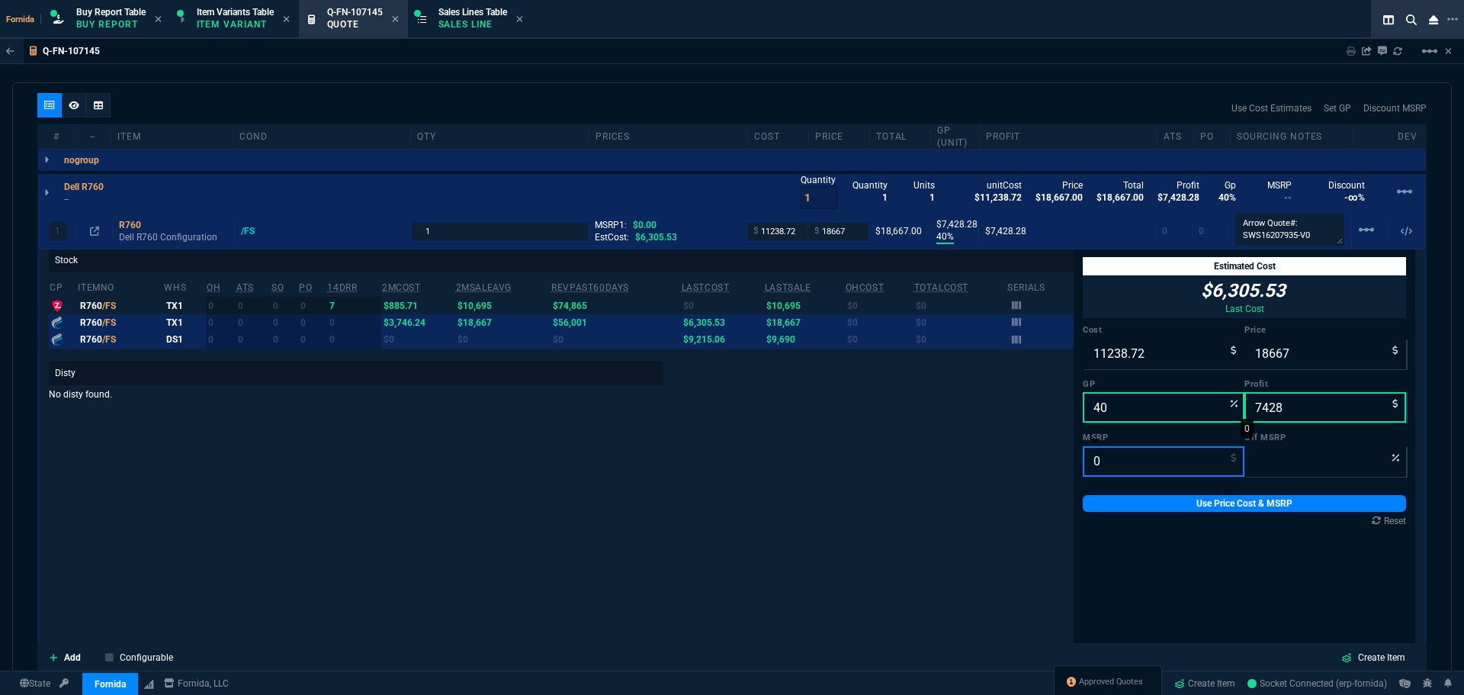
click at [1088, 464] on input "0" at bounding box center [1164, 461] width 162 height 31
paste input "77058.55"
type input "77058.55"
type input "76"
type input "77058.55"
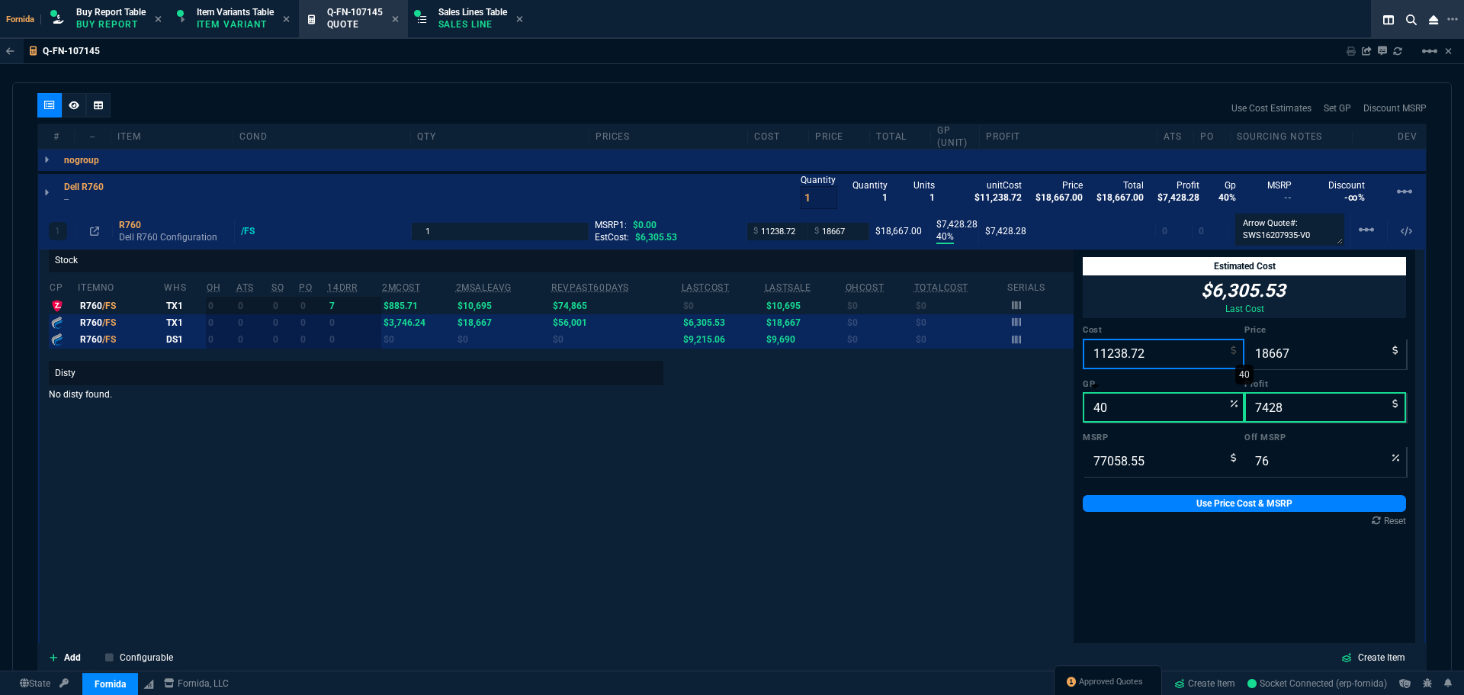
drag, startPoint x: 1121, startPoint y: 360, endPoint x: 1136, endPoint y: 394, distance: 36.6
click at [1121, 360] on input "11238.72" at bounding box center [1164, 354] width 162 height 31
paste input "9838.53"
type input "19838.53"
type input "-6"
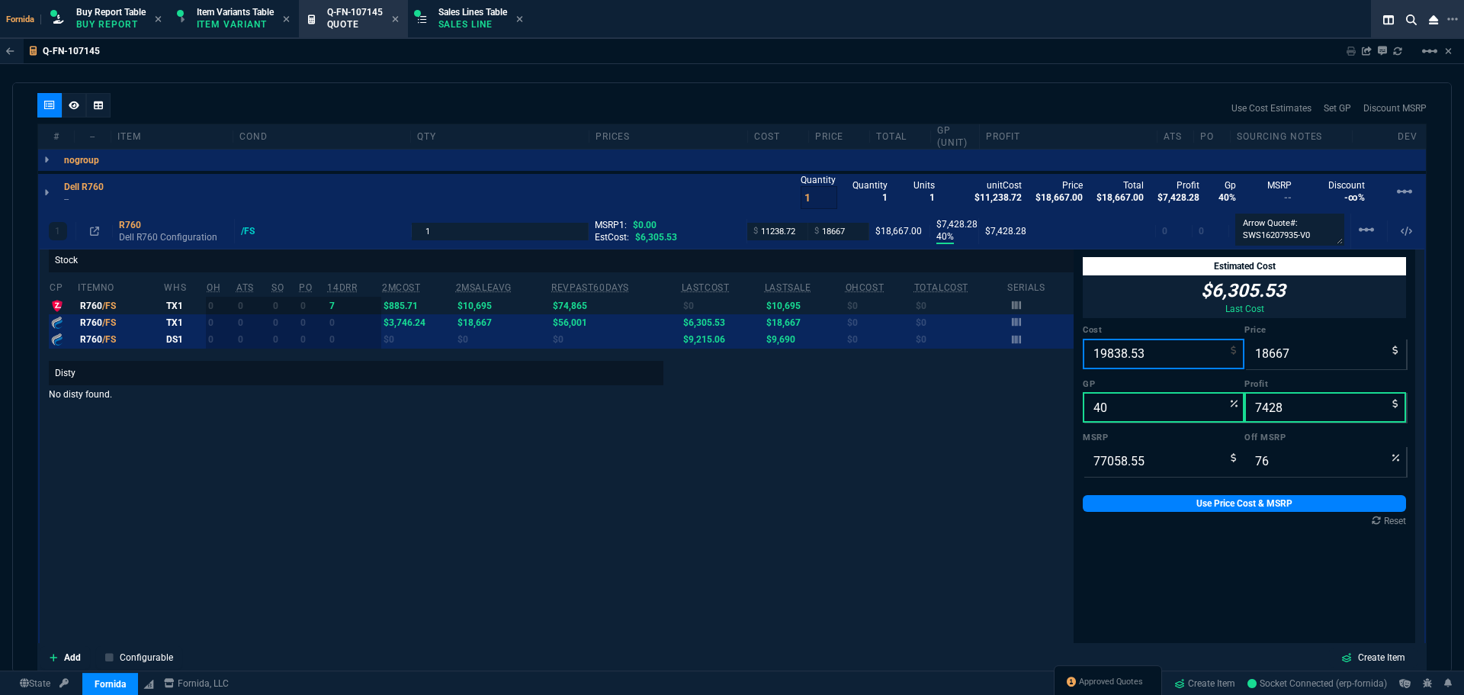
type input "-1172"
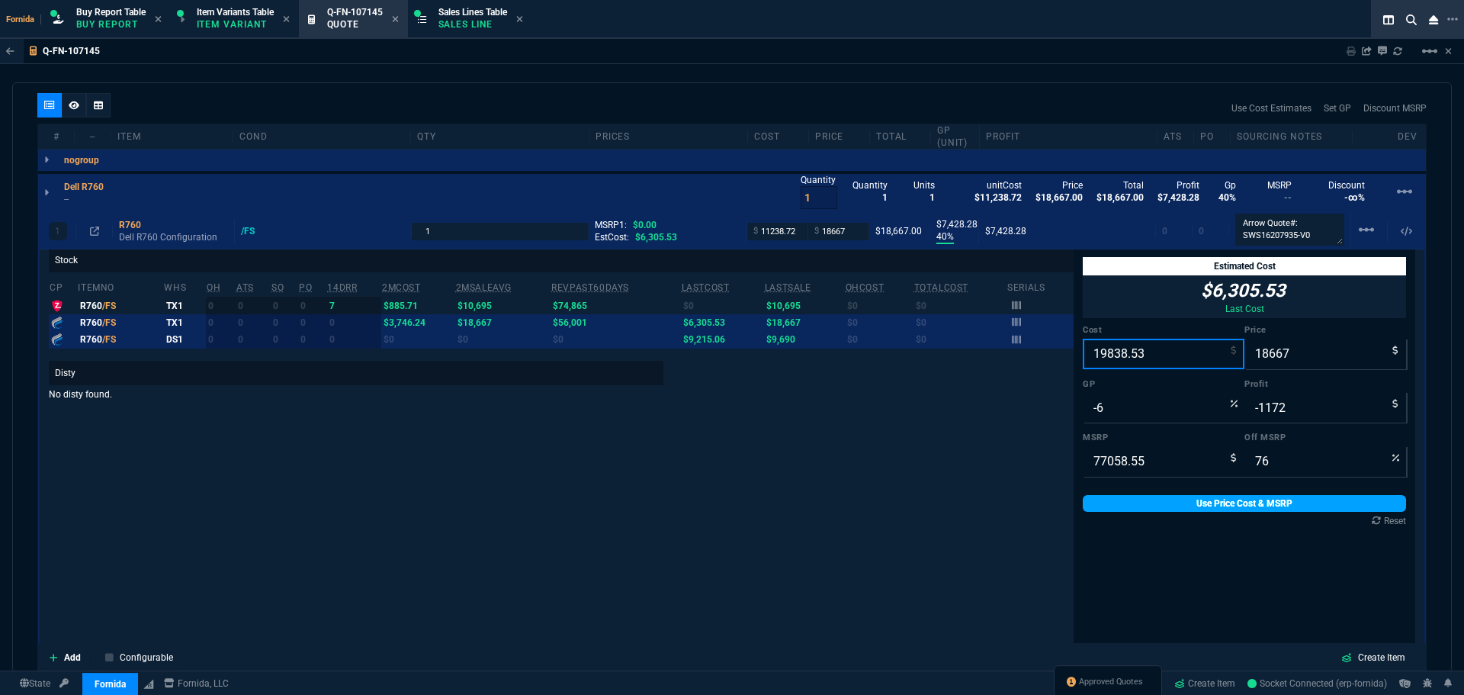
type input "19838.53"
click at [1151, 512] on link "Use Price Cost & MSRP" at bounding box center [1244, 503] width 323 height 17
type input "19838.53"
click at [1153, 512] on link "Use Price Cost & MSRP" at bounding box center [1244, 503] width 323 height 17
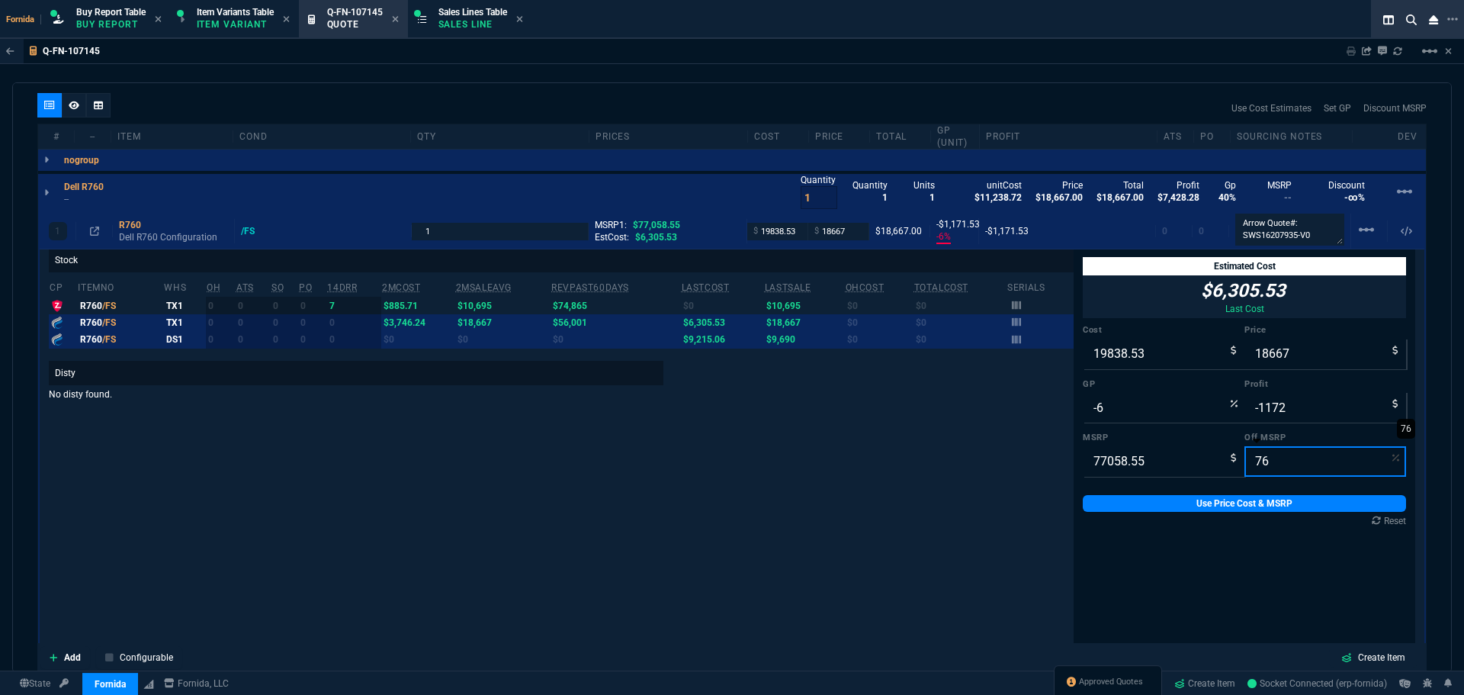
click at [1260, 468] on input "76" at bounding box center [1326, 461] width 162 height 31
type input "72"
type input "21576.394"
type input "8"
type input "1738"
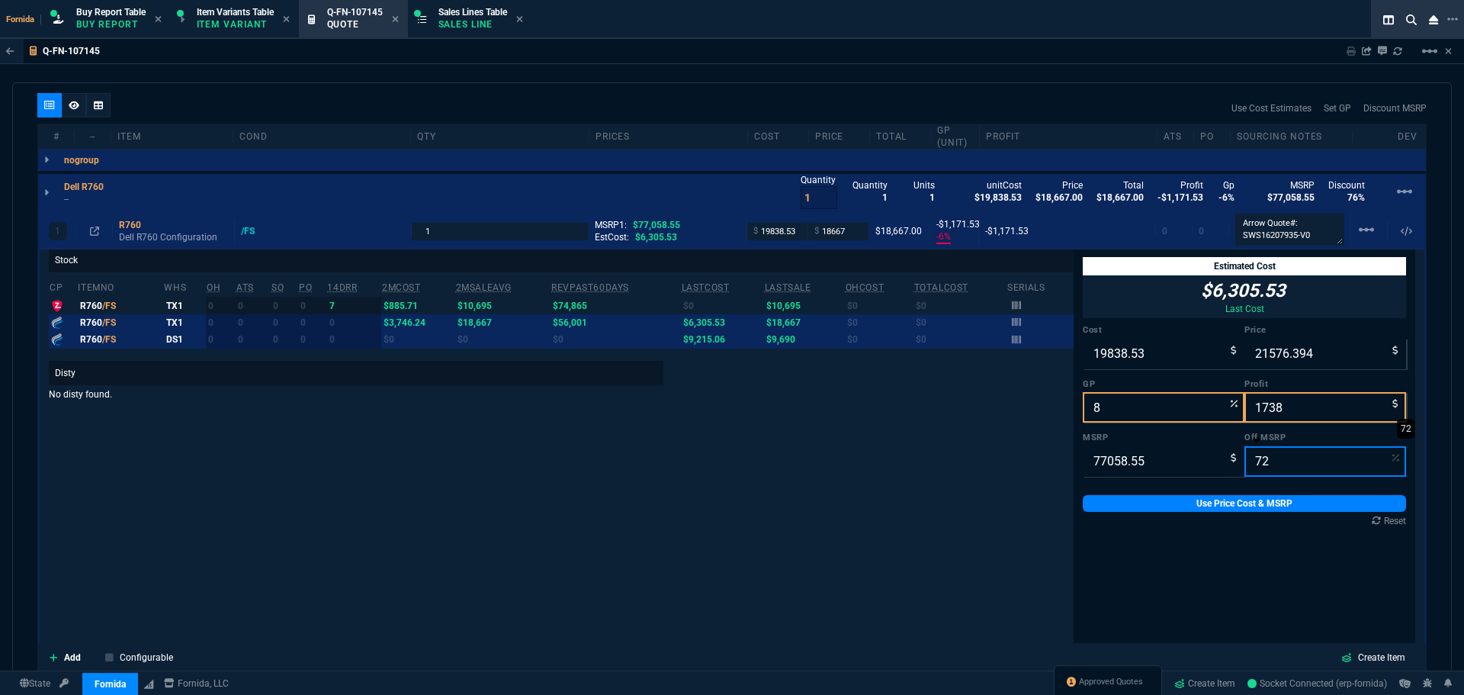
click at [1268, 467] on input "72" at bounding box center [1326, 461] width 162 height 31
type input "7"
type input "71664.4515"
type input "70"
type input "23117.565000000002"
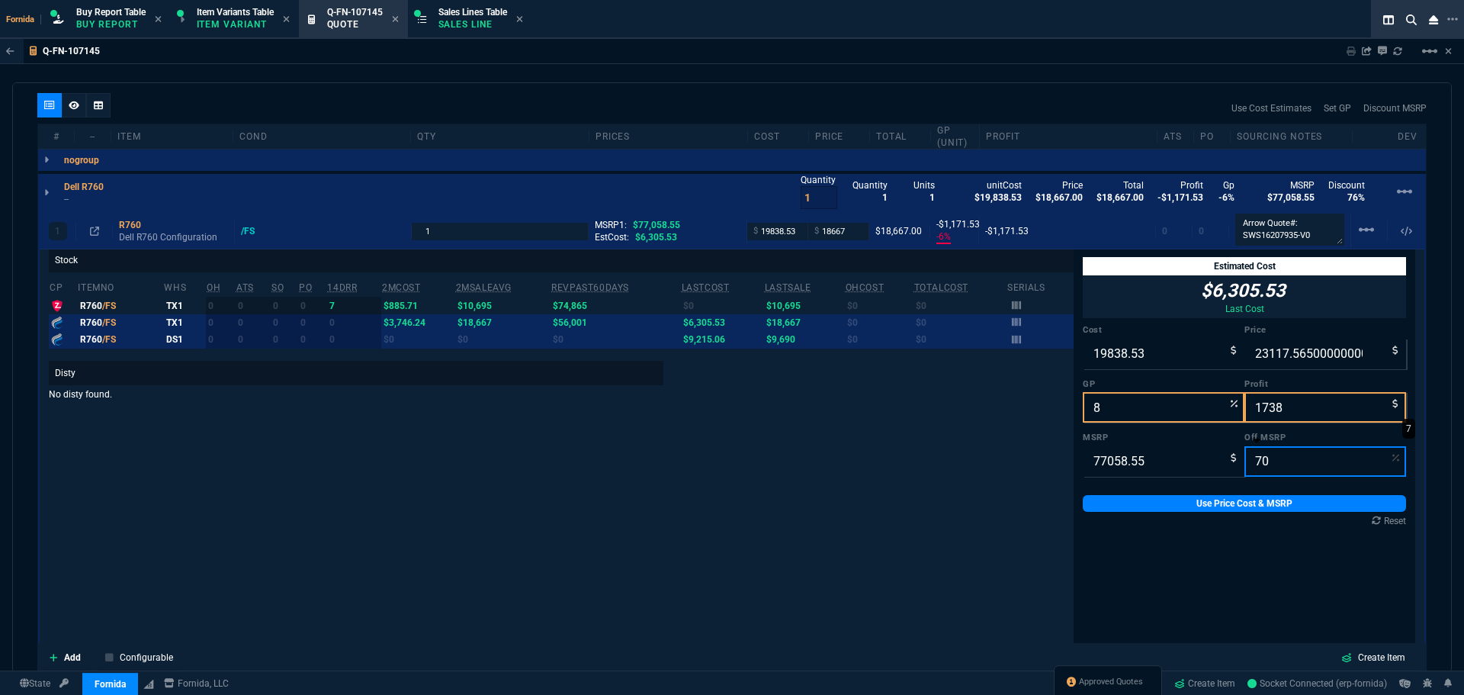
type input "14"
type input "3279"
type input "70"
click at [1264, 355] on input "23117.565000000002" at bounding box center [1326, 354] width 162 height 31
type input "24"
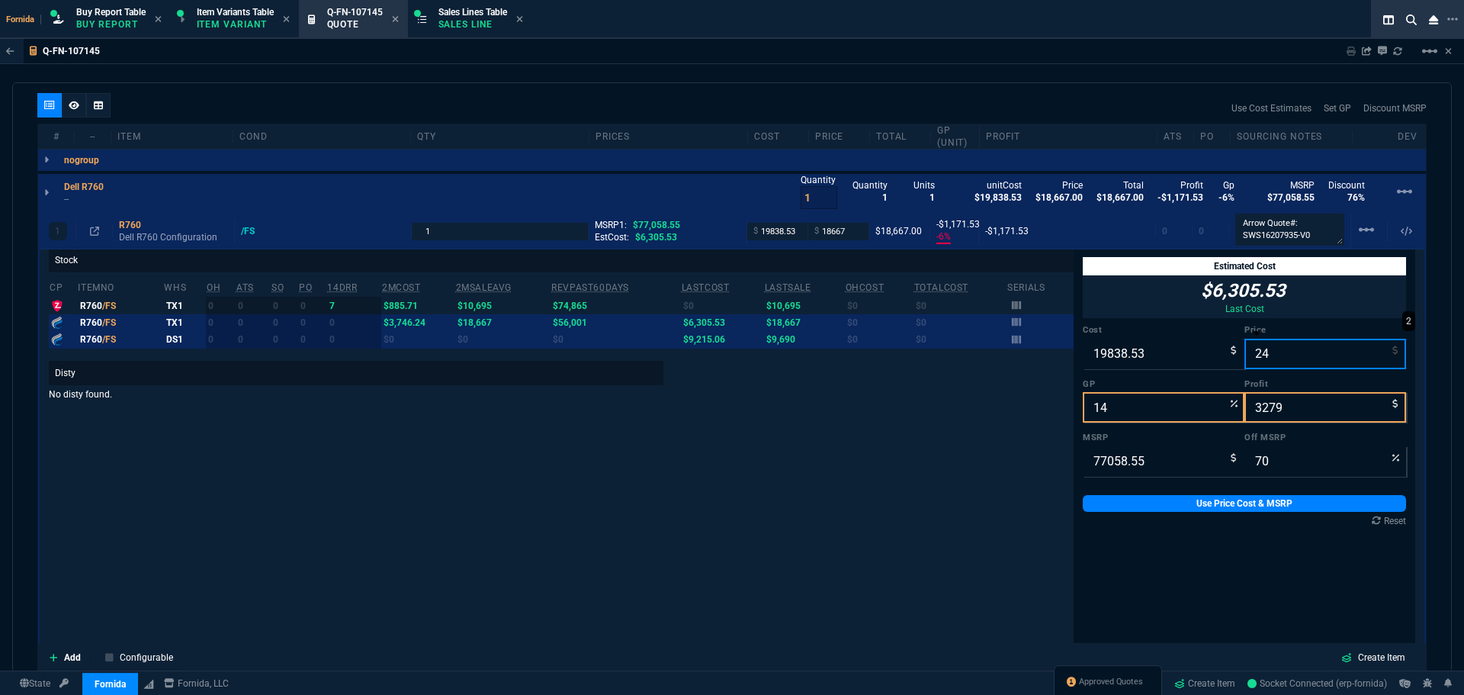
type input "-82561"
type input "-19815"
type input "100"
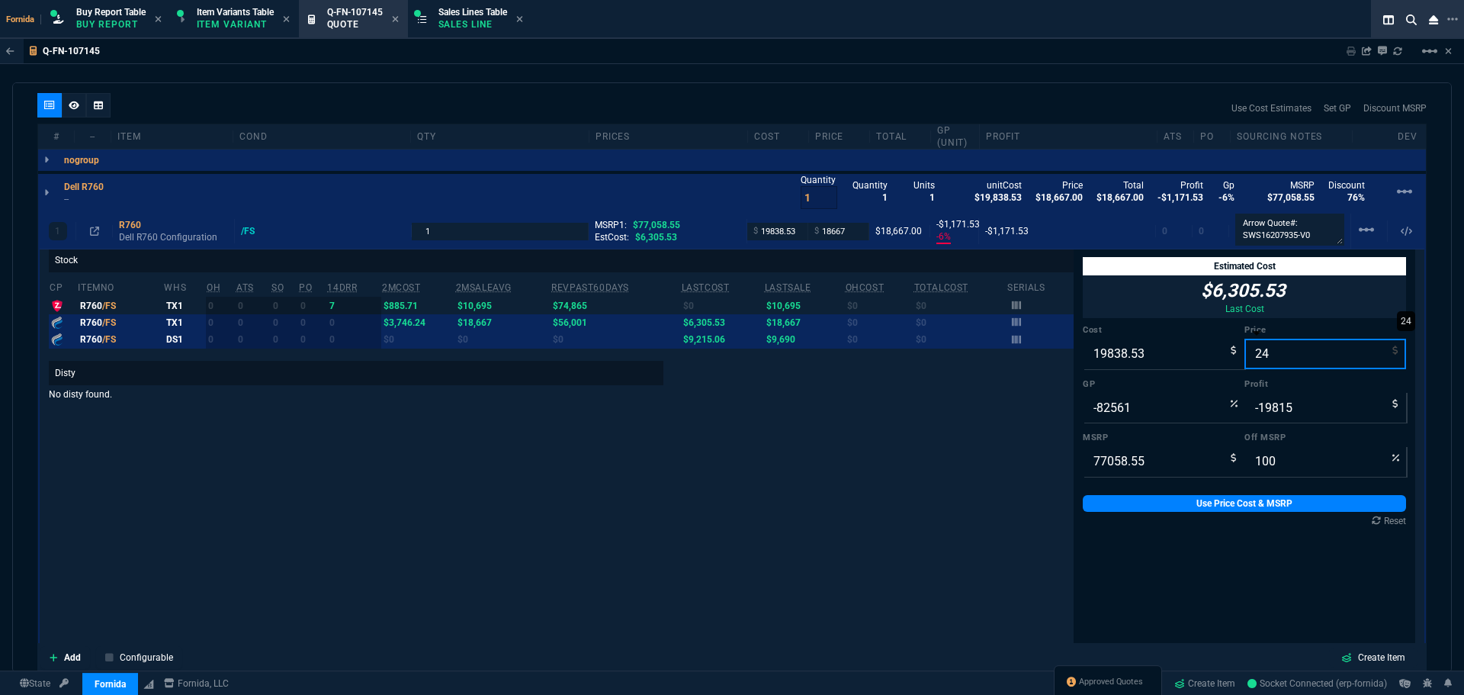
type input "249"
type input "-7867"
type input "-19590"
type input "2495"
type input "-695"
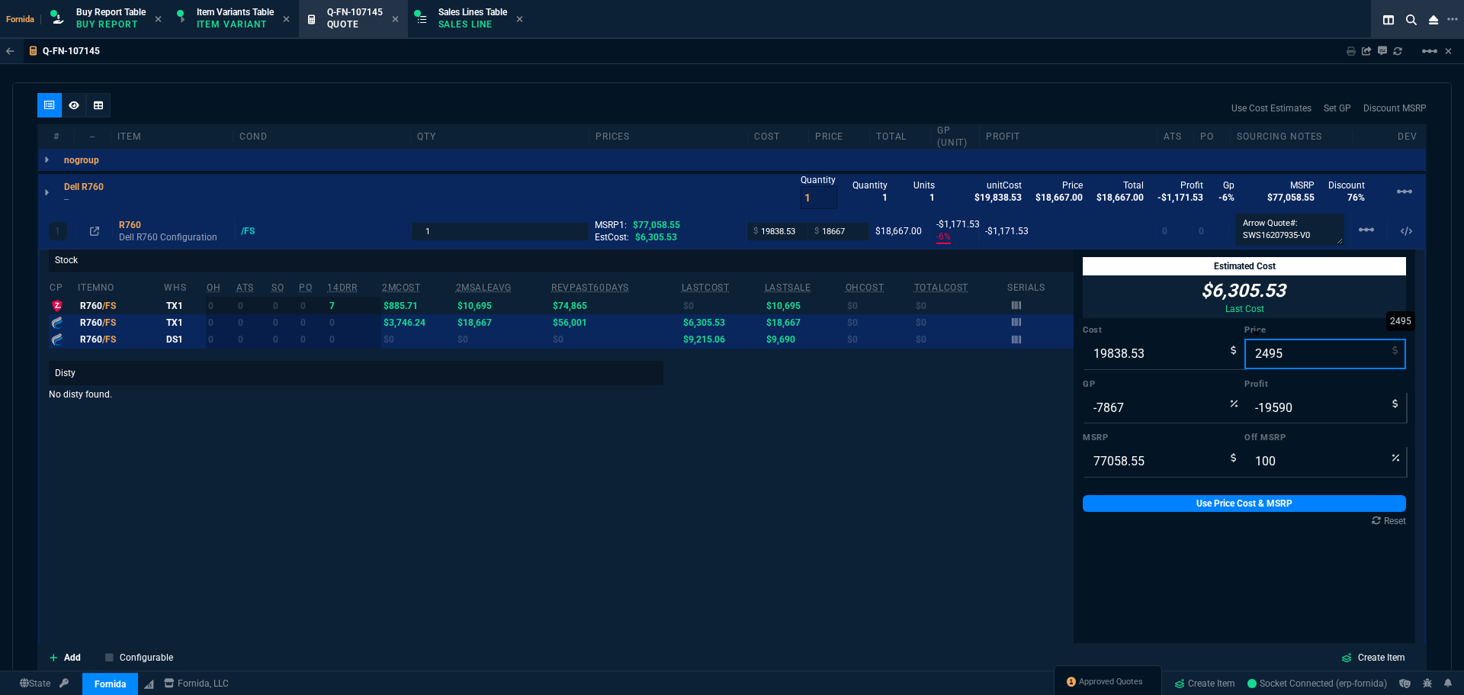
type input "-17344"
type input "97"
type input "24"
type input "-82561"
type input "-19815"
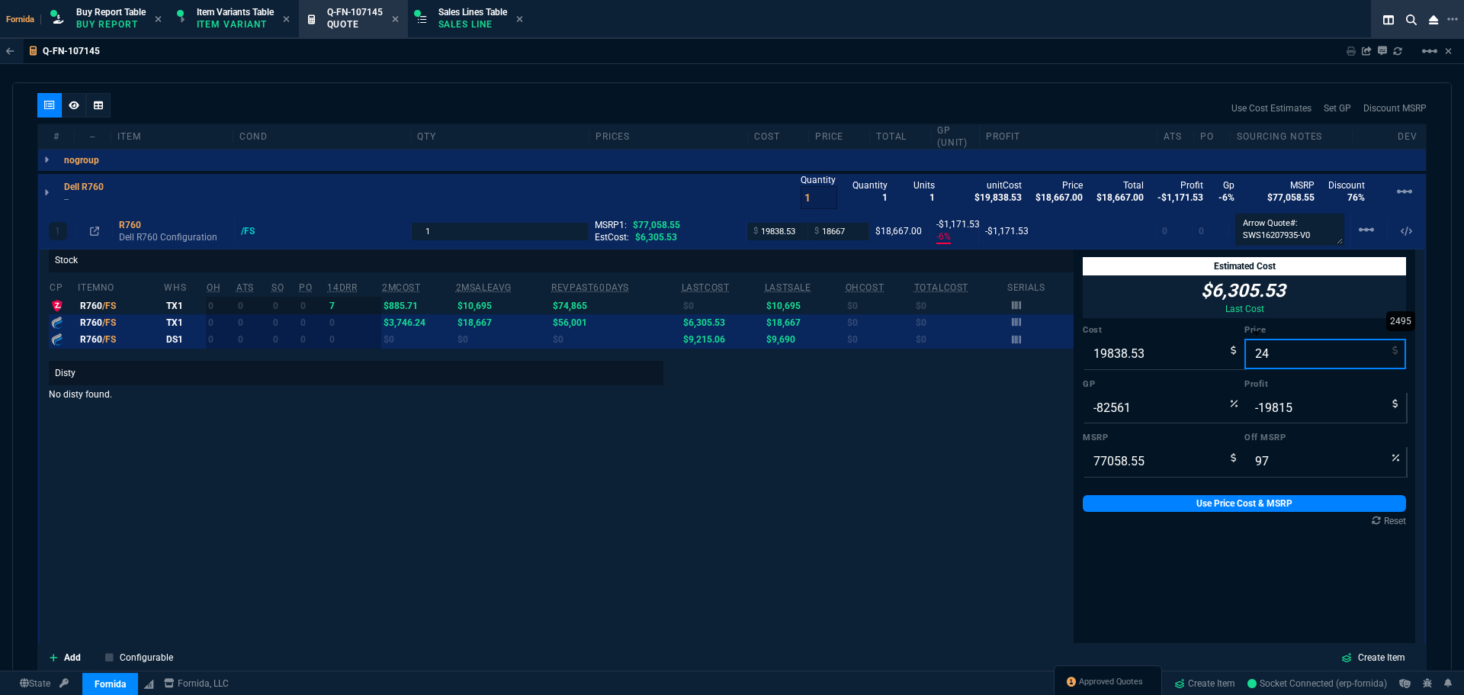
type input "244"
type input "100"
type input "2449"
type input "-710"
type input "-17390"
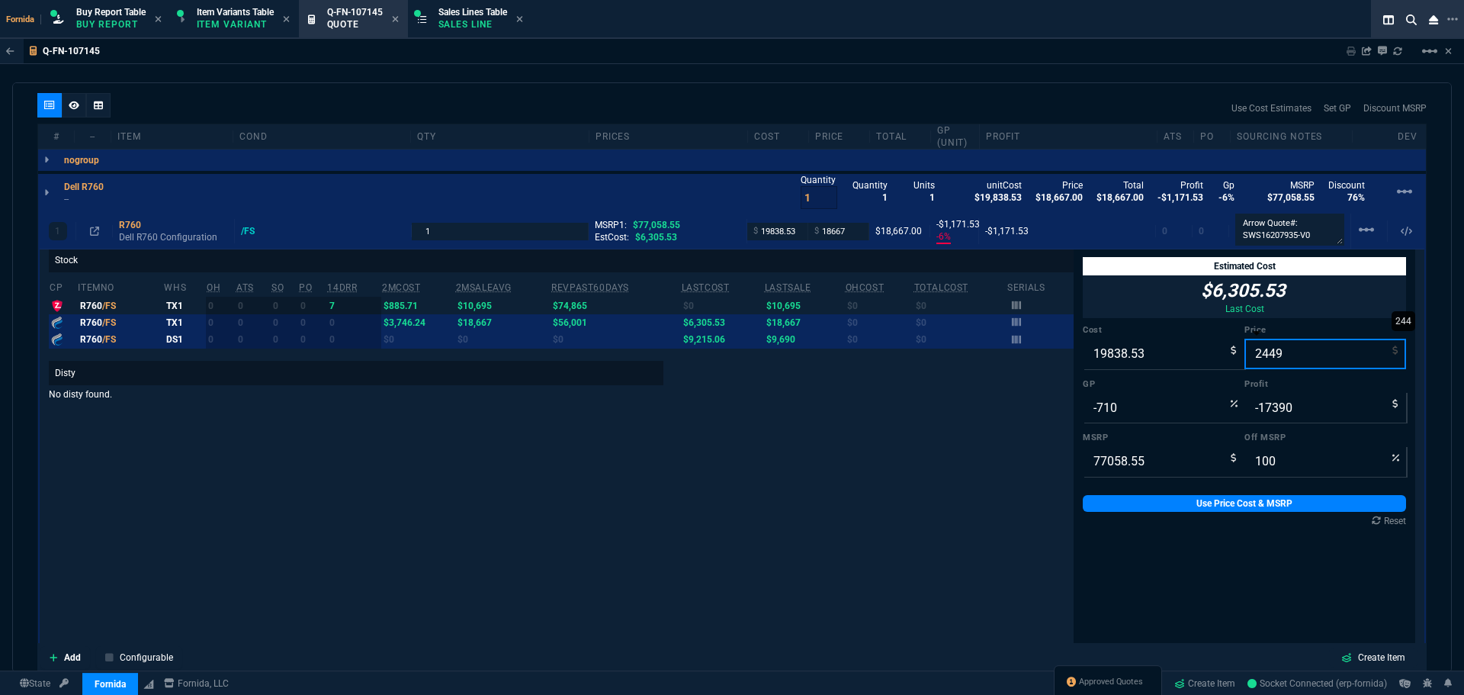
type input "24495"
type input "68"
type input "19"
type input "4656"
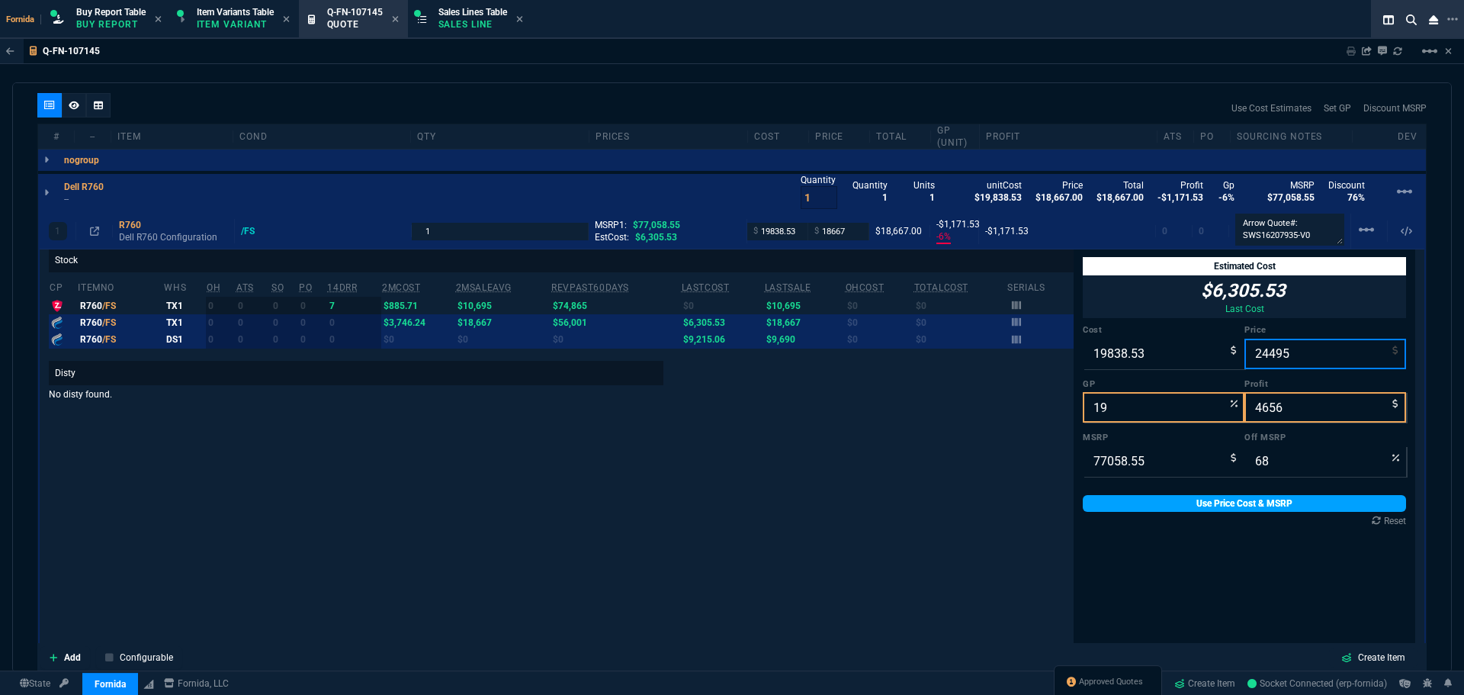
type input "24495"
click at [1317, 506] on link "Use Price Cost & MSRP" at bounding box center [1244, 503] width 323 height 17
type input "24495"
click at [1264, 358] on input "24495" at bounding box center [1326, 354] width 162 height 31
click at [1267, 358] on input "24495" at bounding box center [1326, 354] width 162 height 31
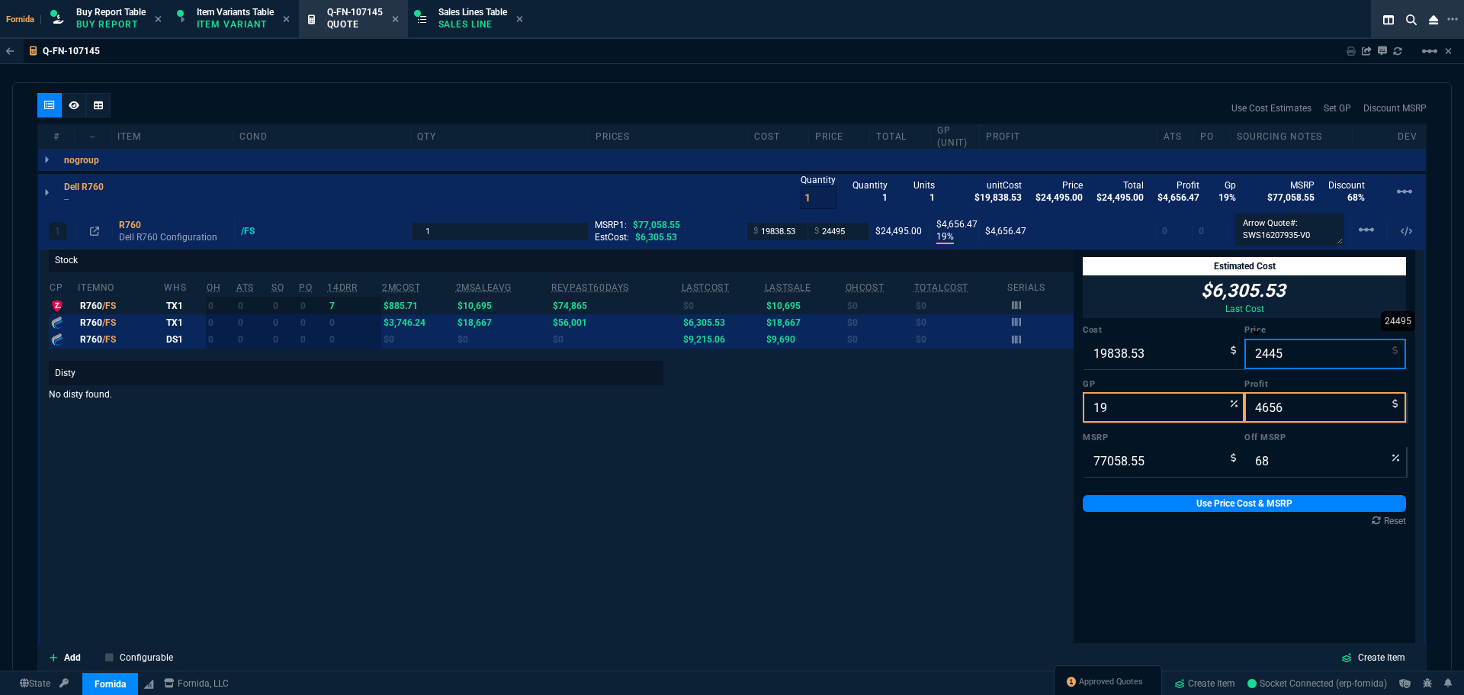
type input "24445"
type input "4606"
type input "24465"
type input "4626"
type input "24265"
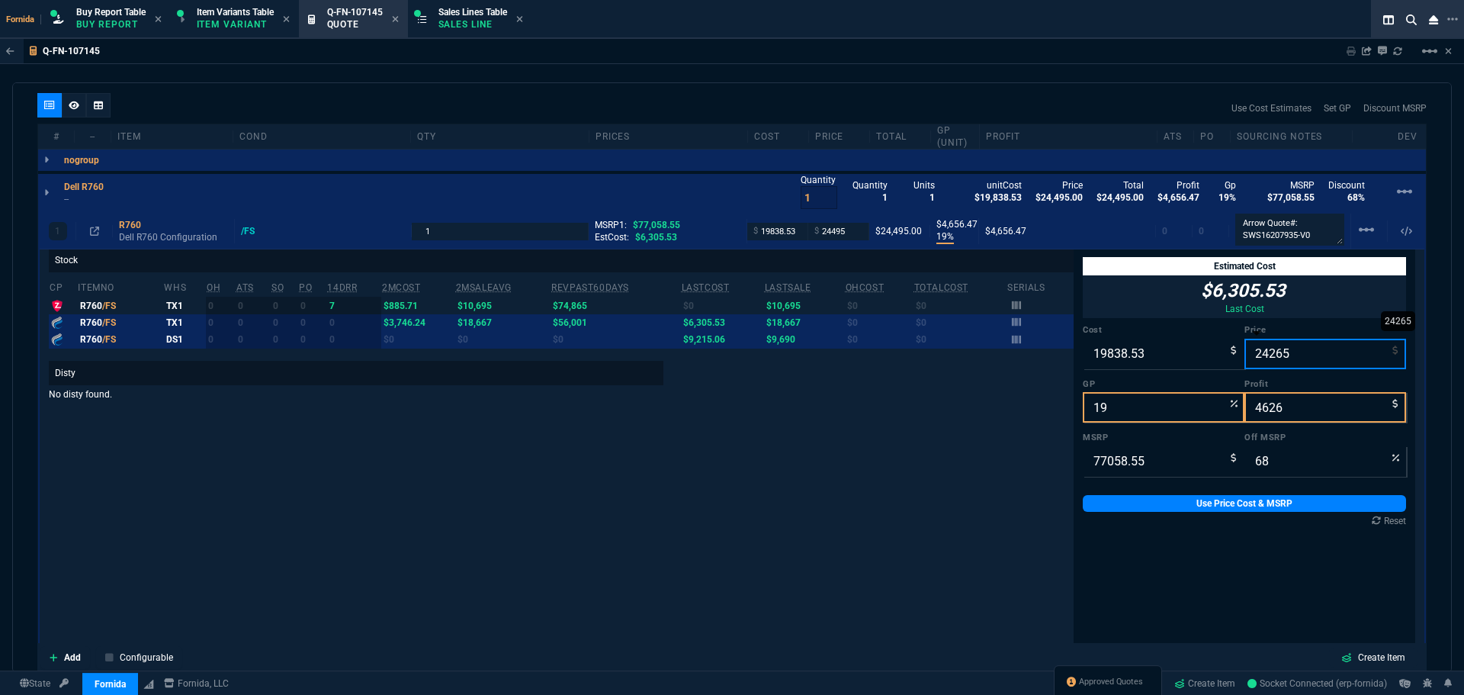
type input "18"
type input "4426"
type input "69"
type input "24295"
type input "4456"
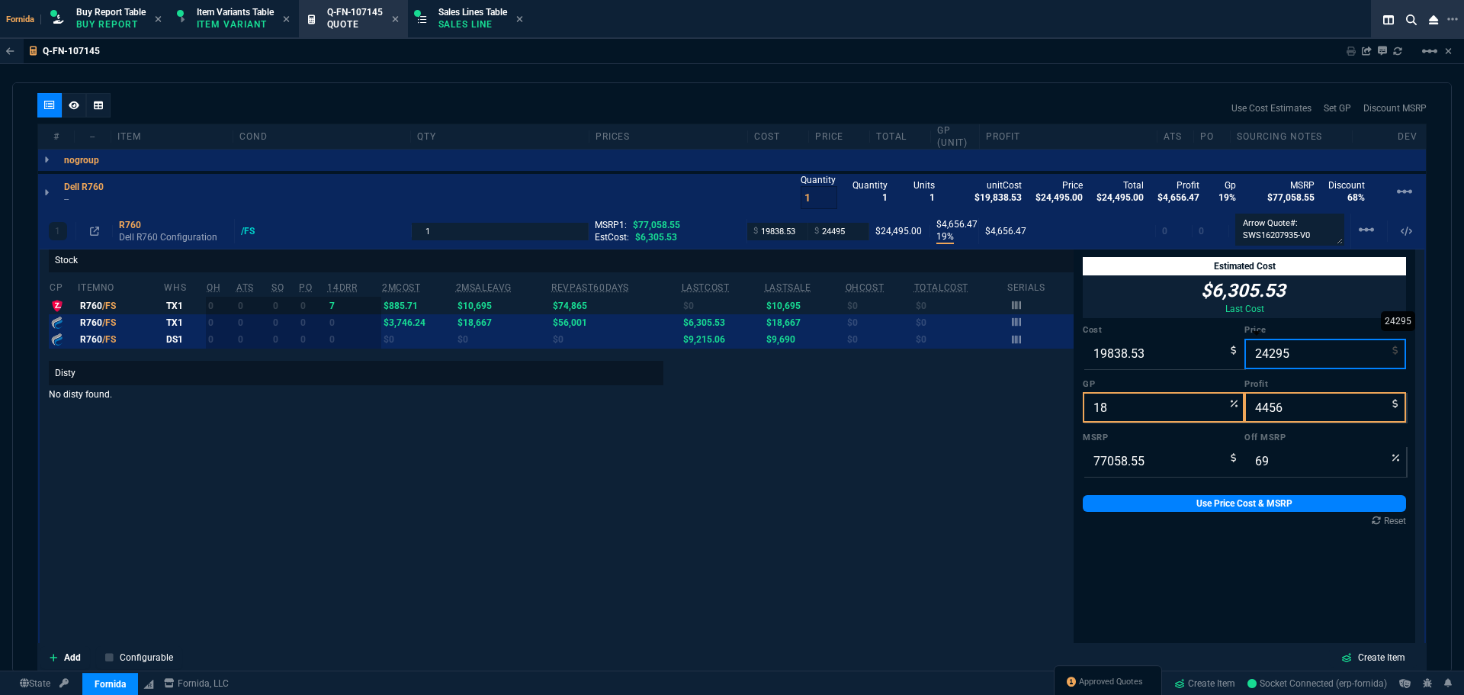
type input "68"
type input "24265"
type input "4426"
type input "69"
type input "24265"
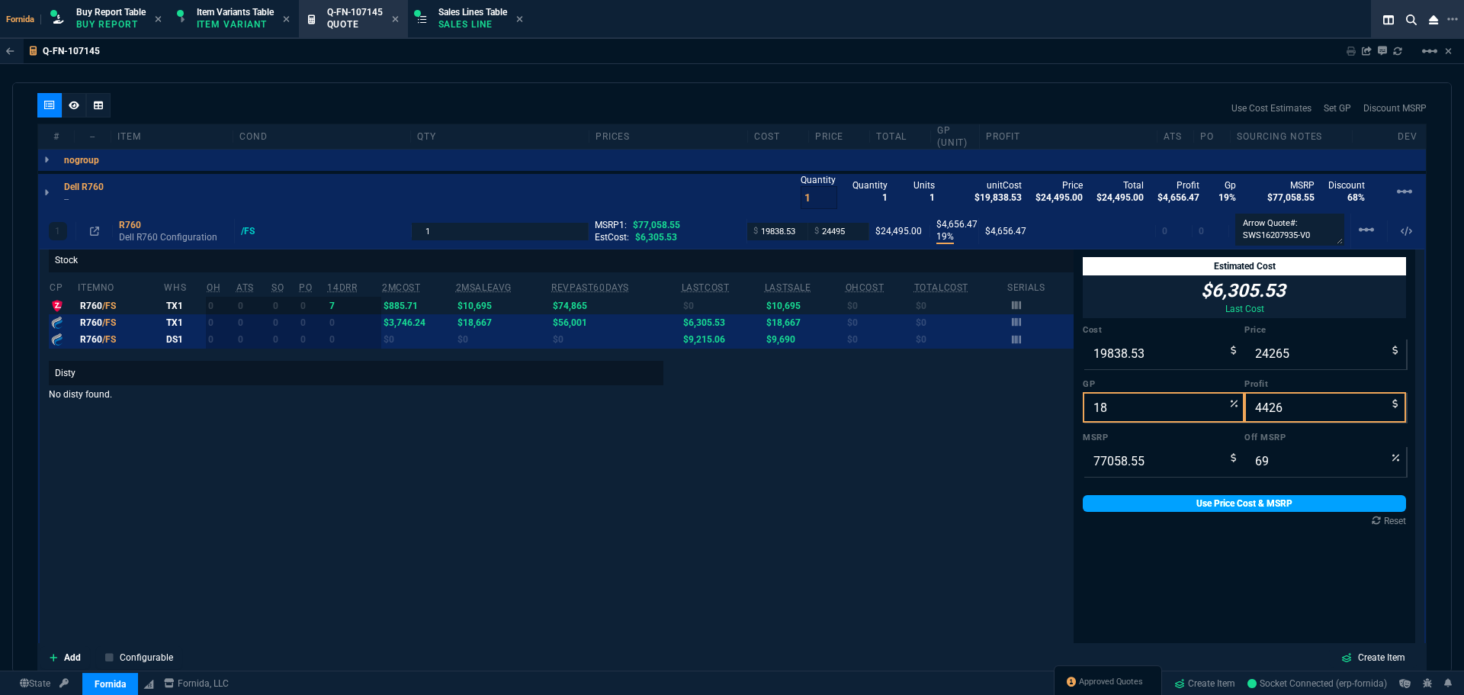
click at [1269, 503] on link "Use Price Cost & MSRP" at bounding box center [1244, 503] width 323 height 17
type input "24265"
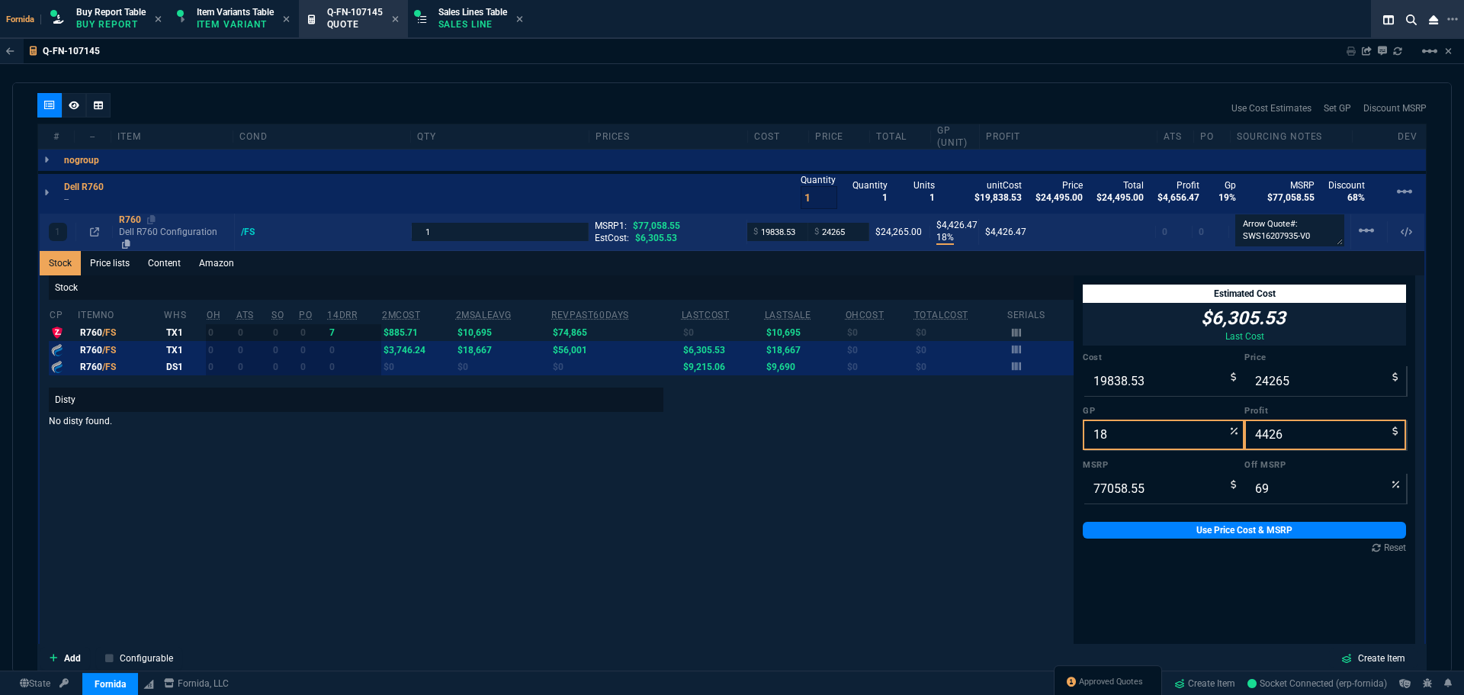
click at [133, 237] on p "Dell R760 Configuration" at bounding box center [173, 238] width 109 height 24
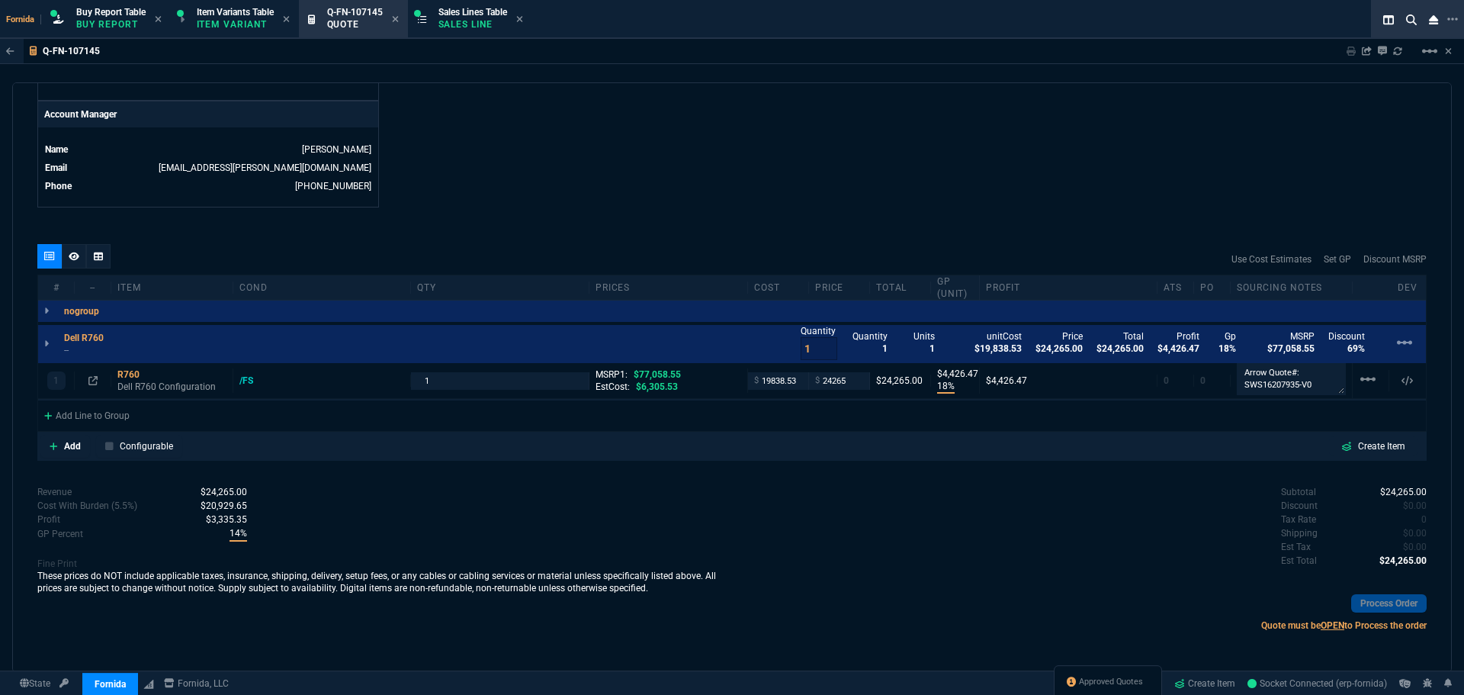
scroll to position [721, 0]
drag, startPoint x: 808, startPoint y: 349, endPoint x: 825, endPoint y: 139, distance: 210.5
click at [734, 341] on div "Dell R760 -- Quantity 1 Quantity 1 Units 1 unitCost $19,838.53 Price $24,265.00…" at bounding box center [732, 344] width 1388 height 38
type input "4"
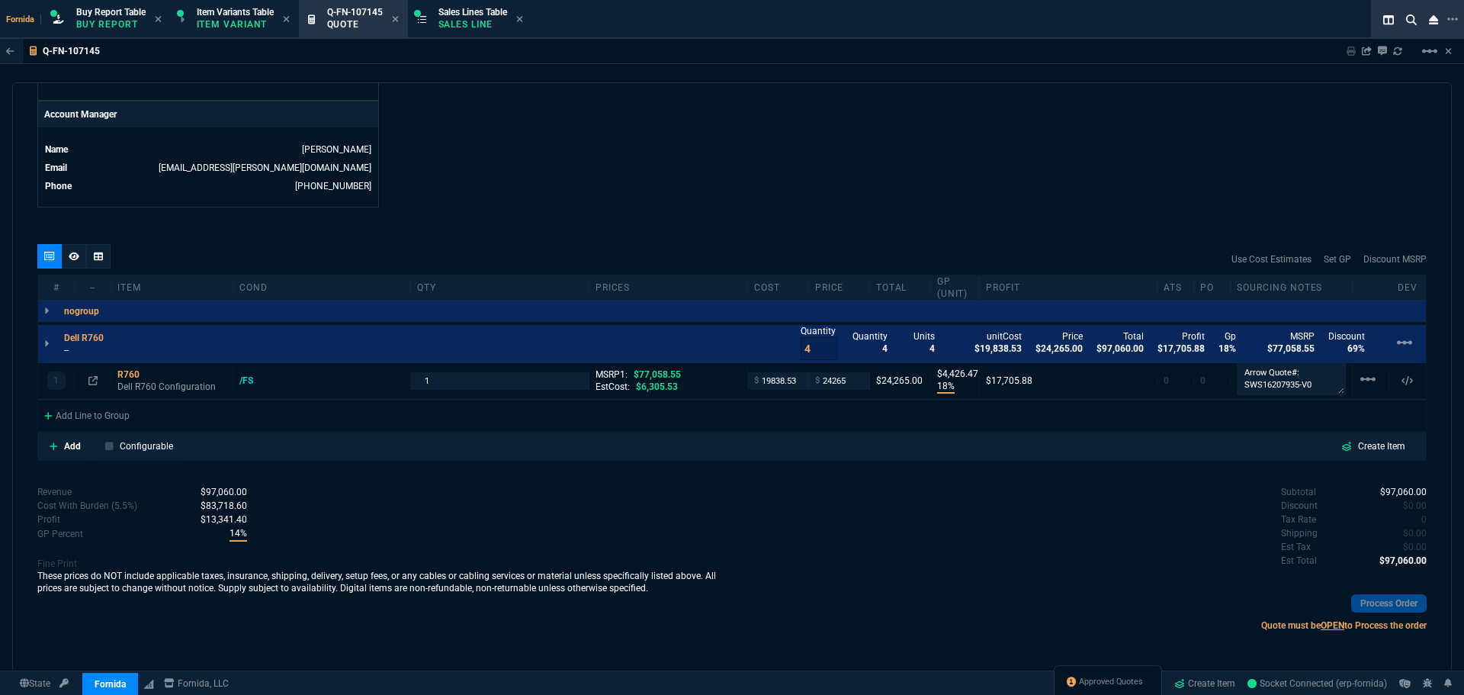
click at [71, 348] on p "--" at bounding box center [88, 350] width 49 height 12
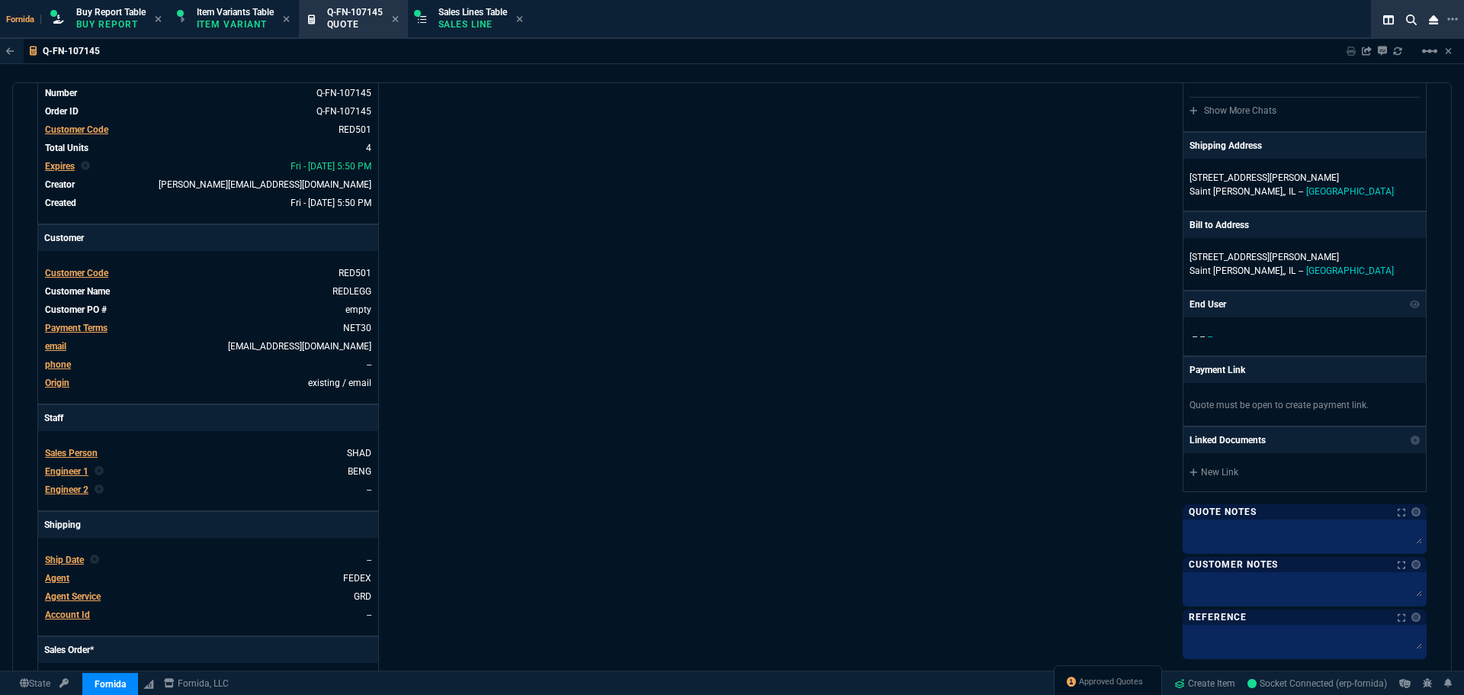
scroll to position [0, 0]
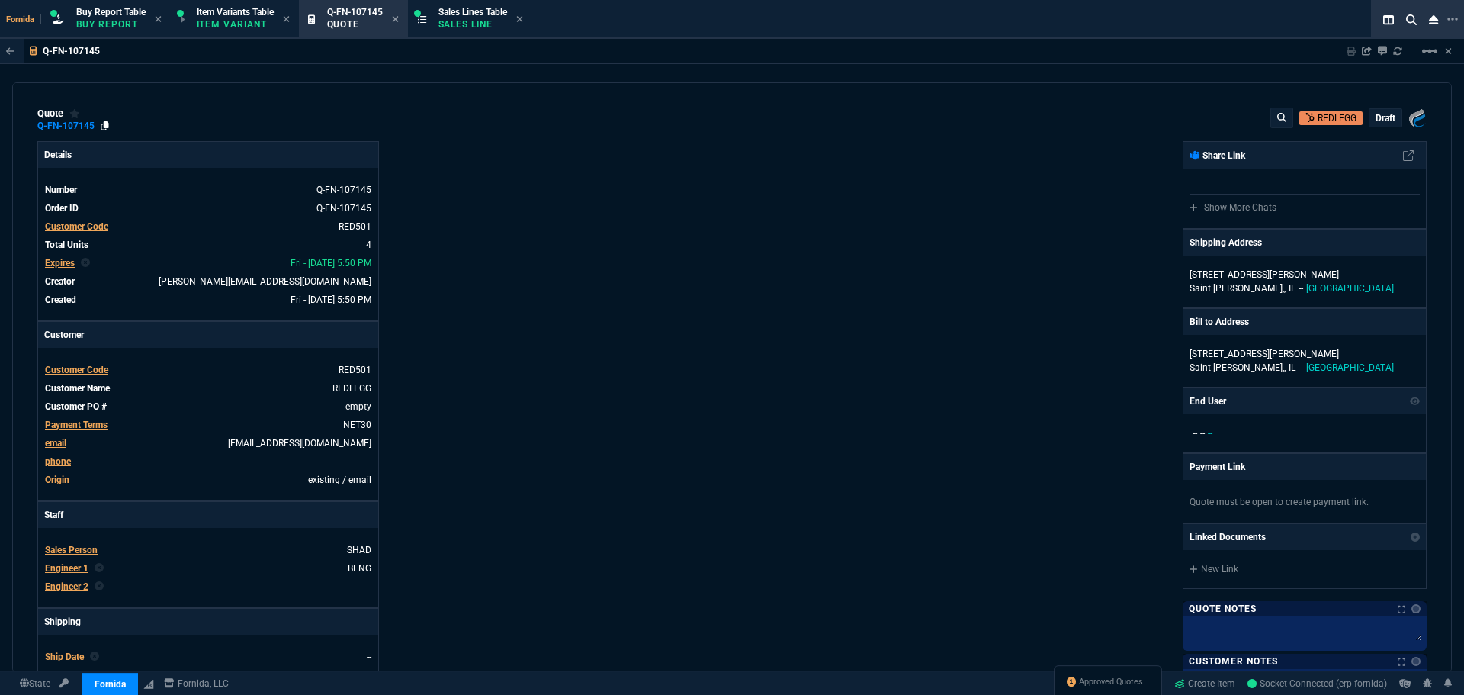
click at [105, 124] on icon at bounding box center [105, 125] width 8 height 9
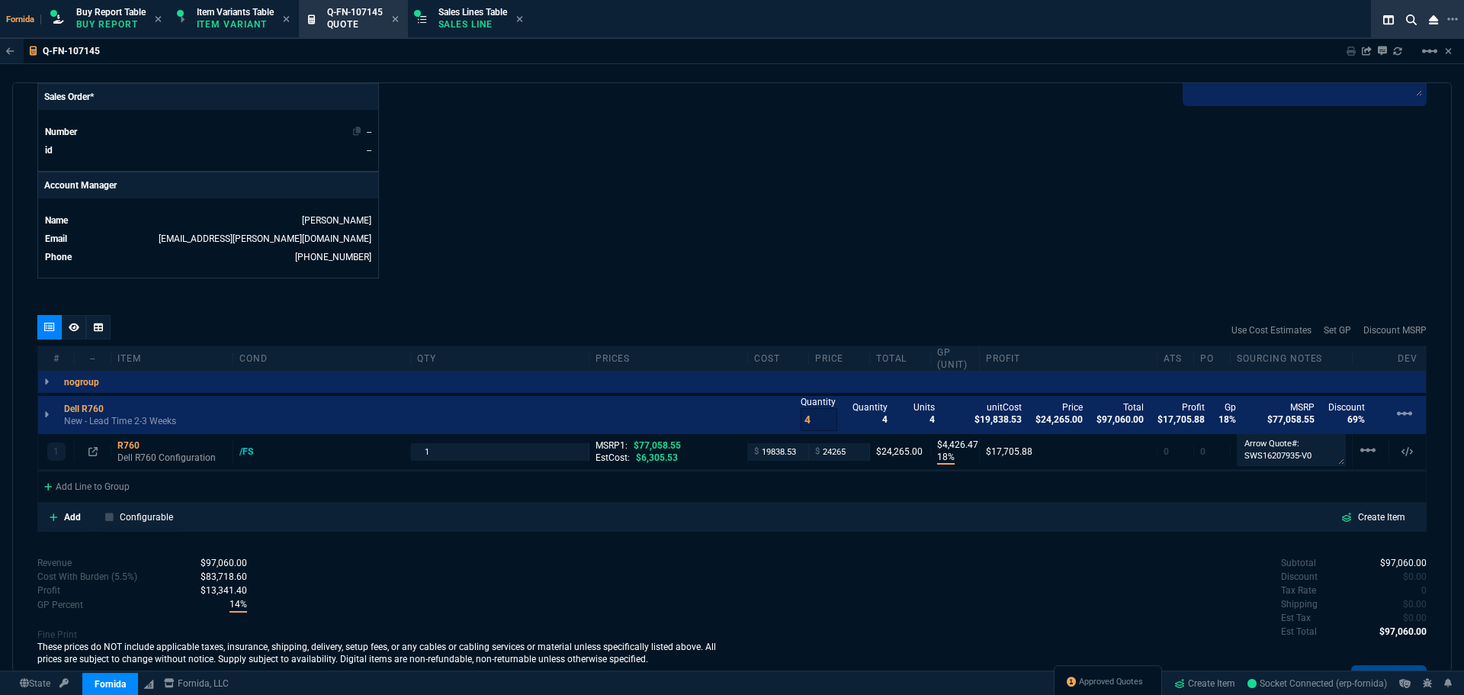
scroll to position [721, 0]
